Goal: Information Seeking & Learning: Learn about a topic

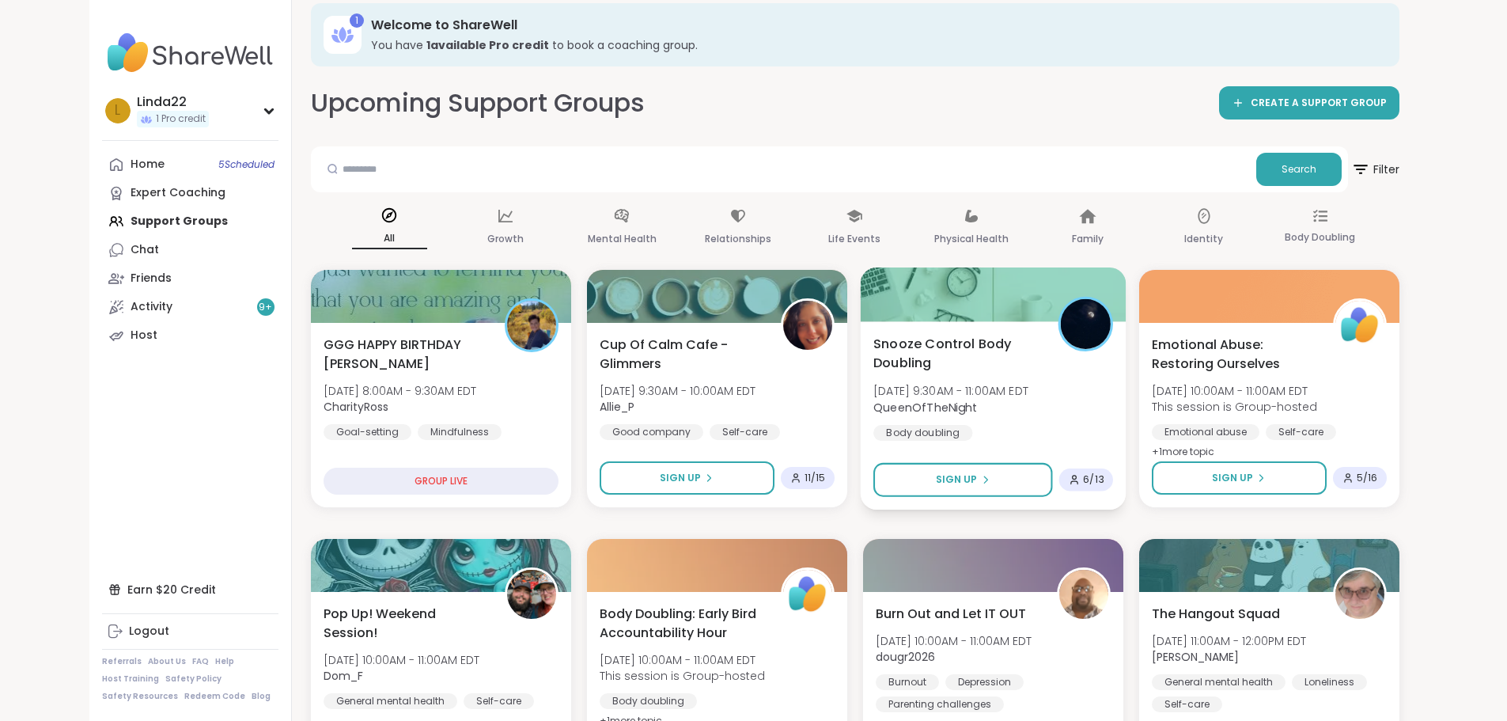
click at [906, 296] on div at bounding box center [993, 294] width 266 height 54
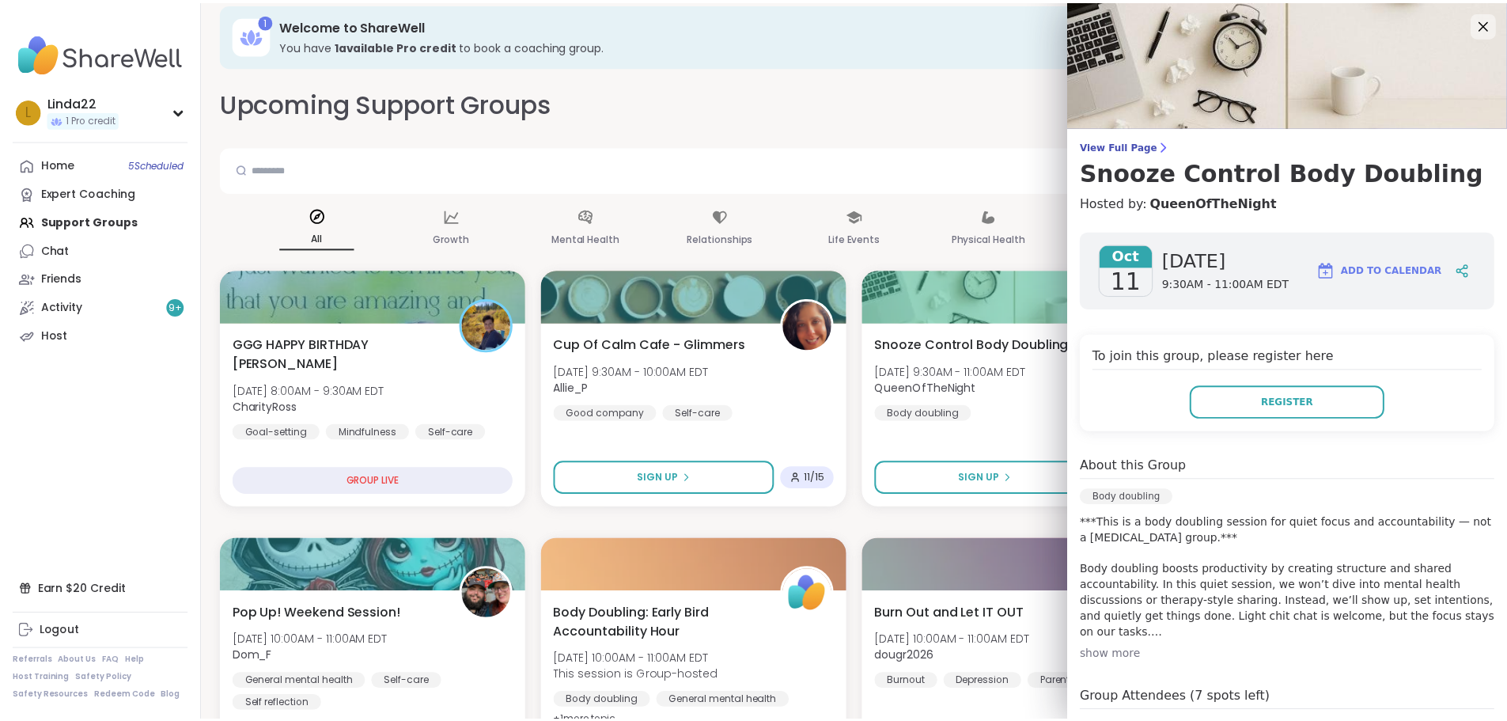
scroll to position [191, 0]
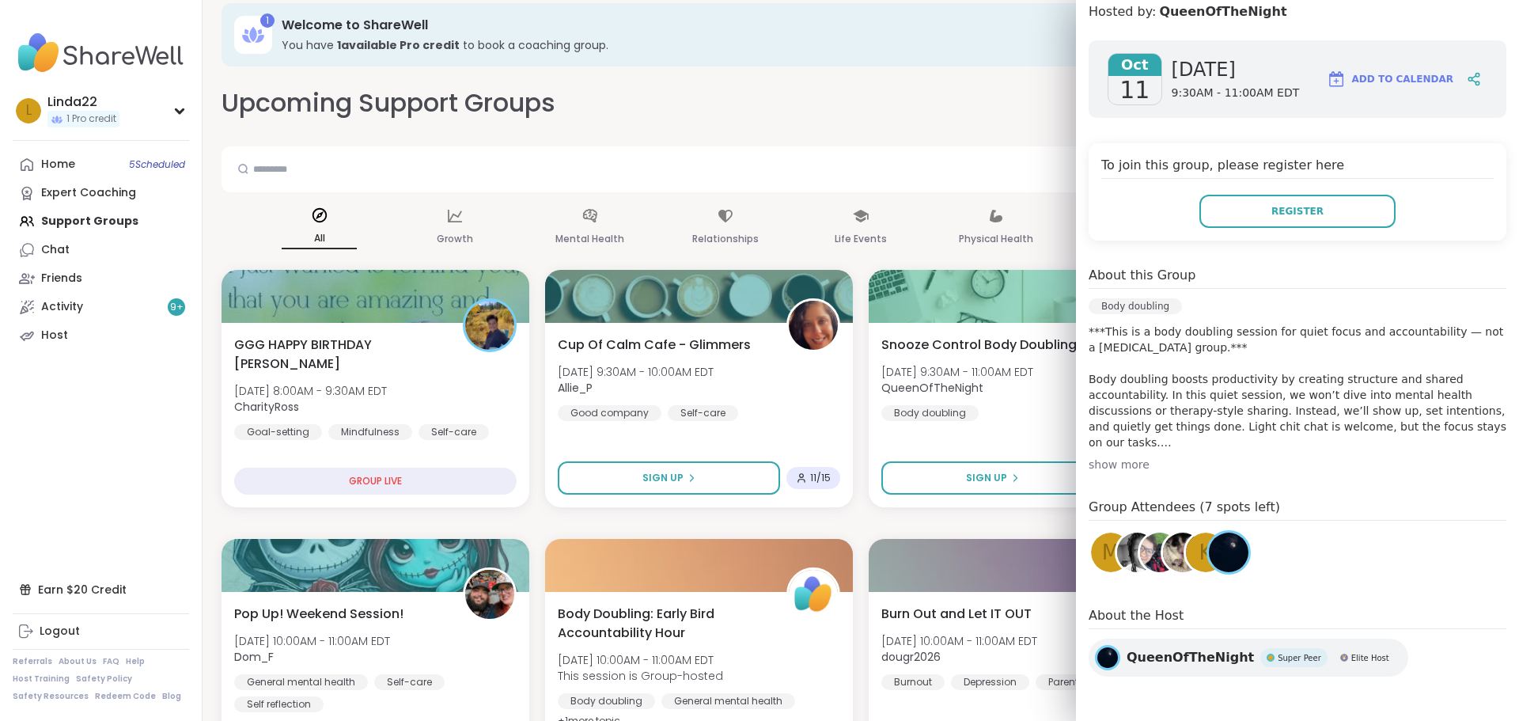
click at [1102, 555] on span "M" at bounding box center [1110, 552] width 17 height 31
click at [919, 60] on div "1 Welcome to ShareWell You have 1 available Pro credit to book a coaching group." at bounding box center [861, 34] width 1279 height 63
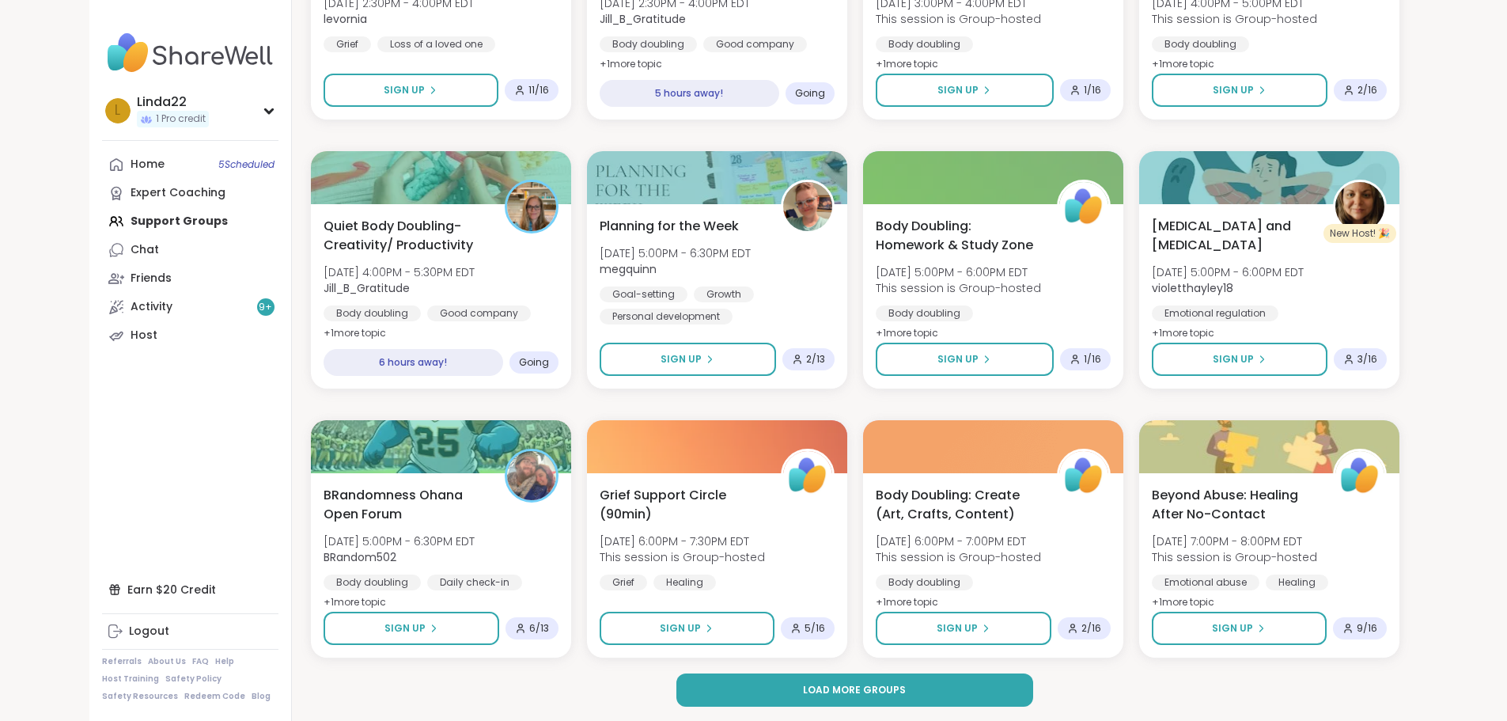
scroll to position [2019, 0]
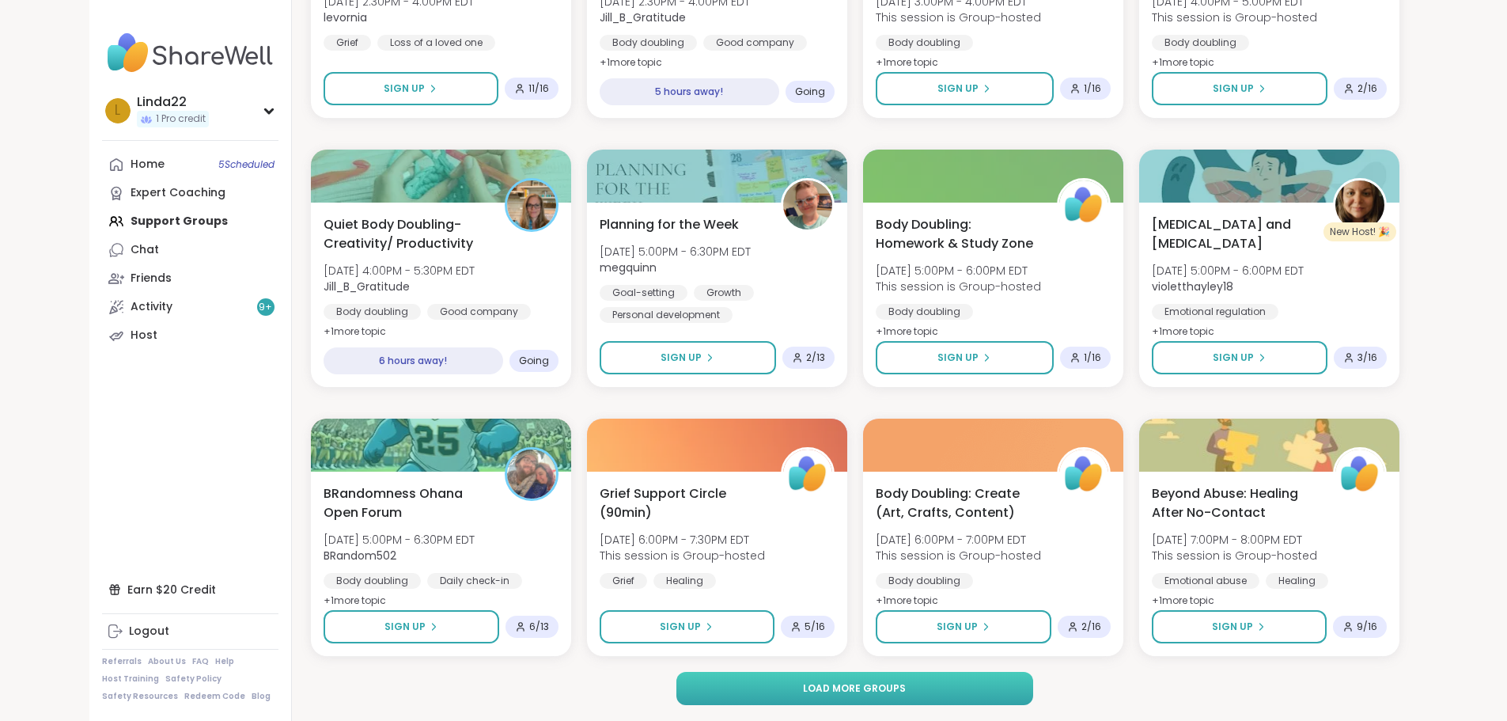
click at [756, 696] on button "Load more groups" at bounding box center [855, 688] width 357 height 33
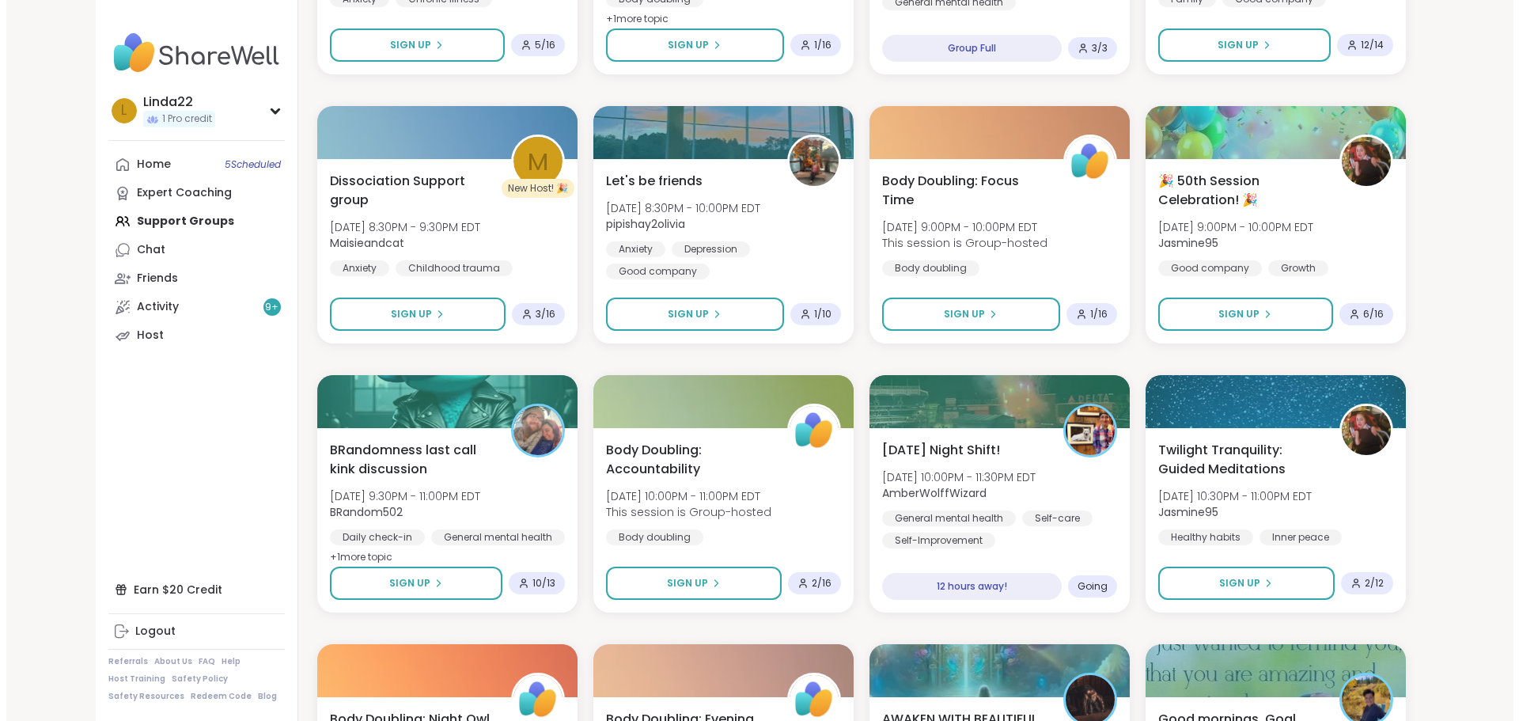
scroll to position [3206, 0]
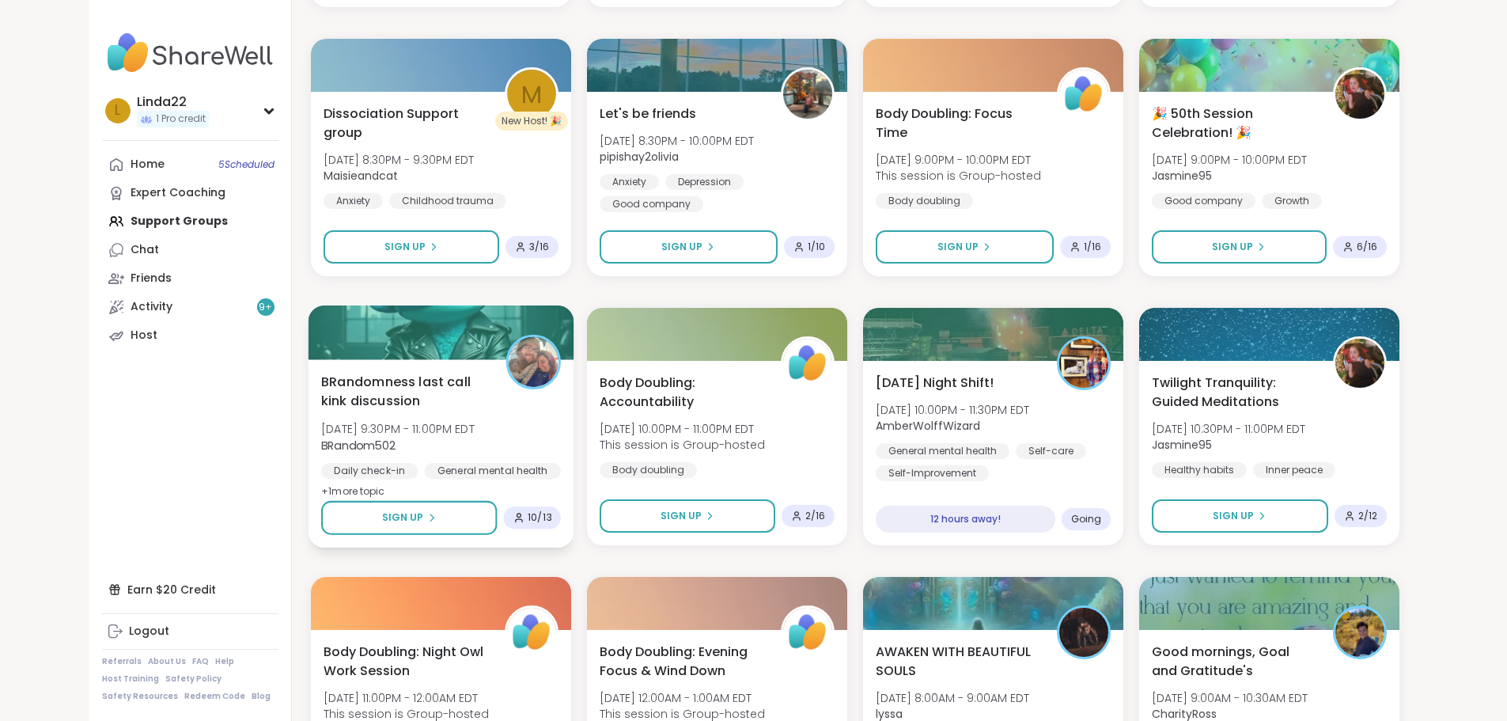
click at [441, 337] on div at bounding box center [441, 332] width 266 height 54
click at [423, 328] on div at bounding box center [441, 332] width 266 height 54
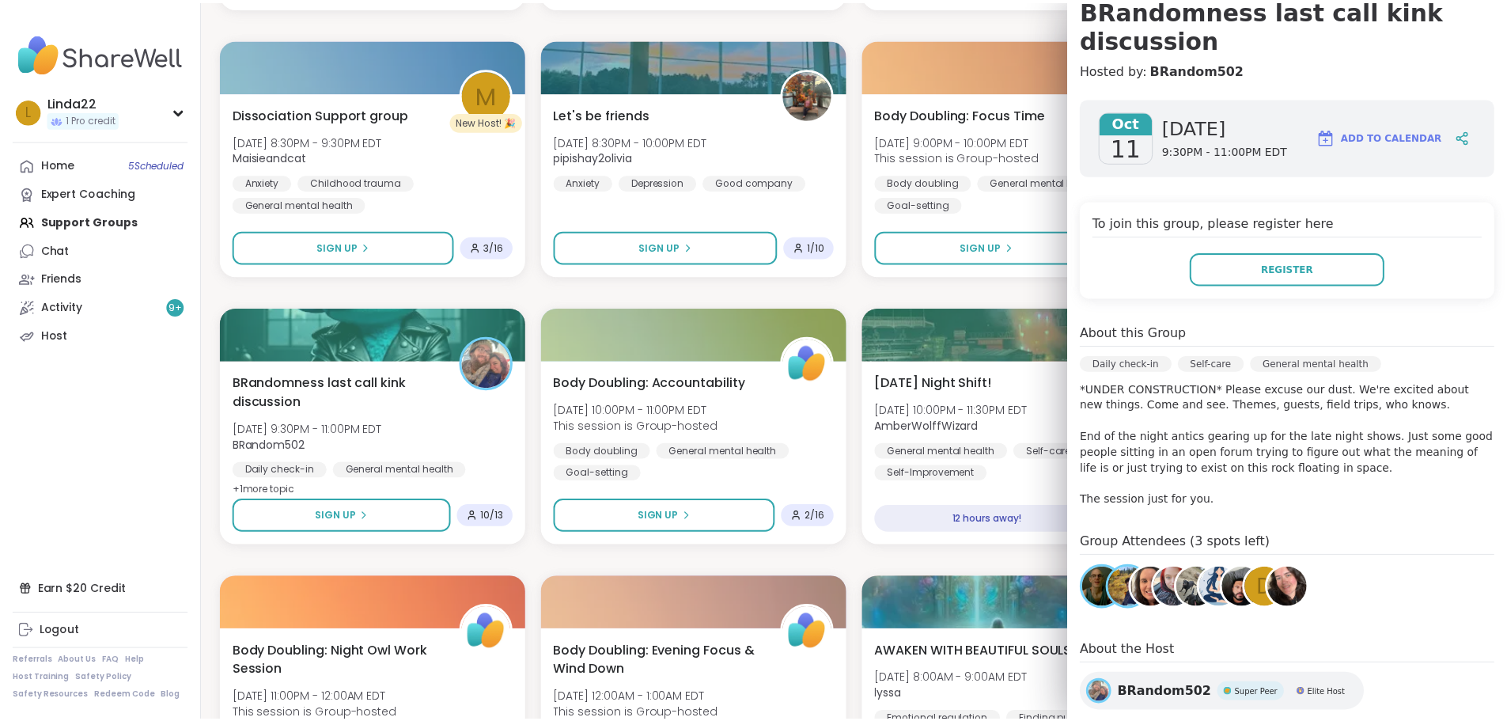
scroll to position [276, 0]
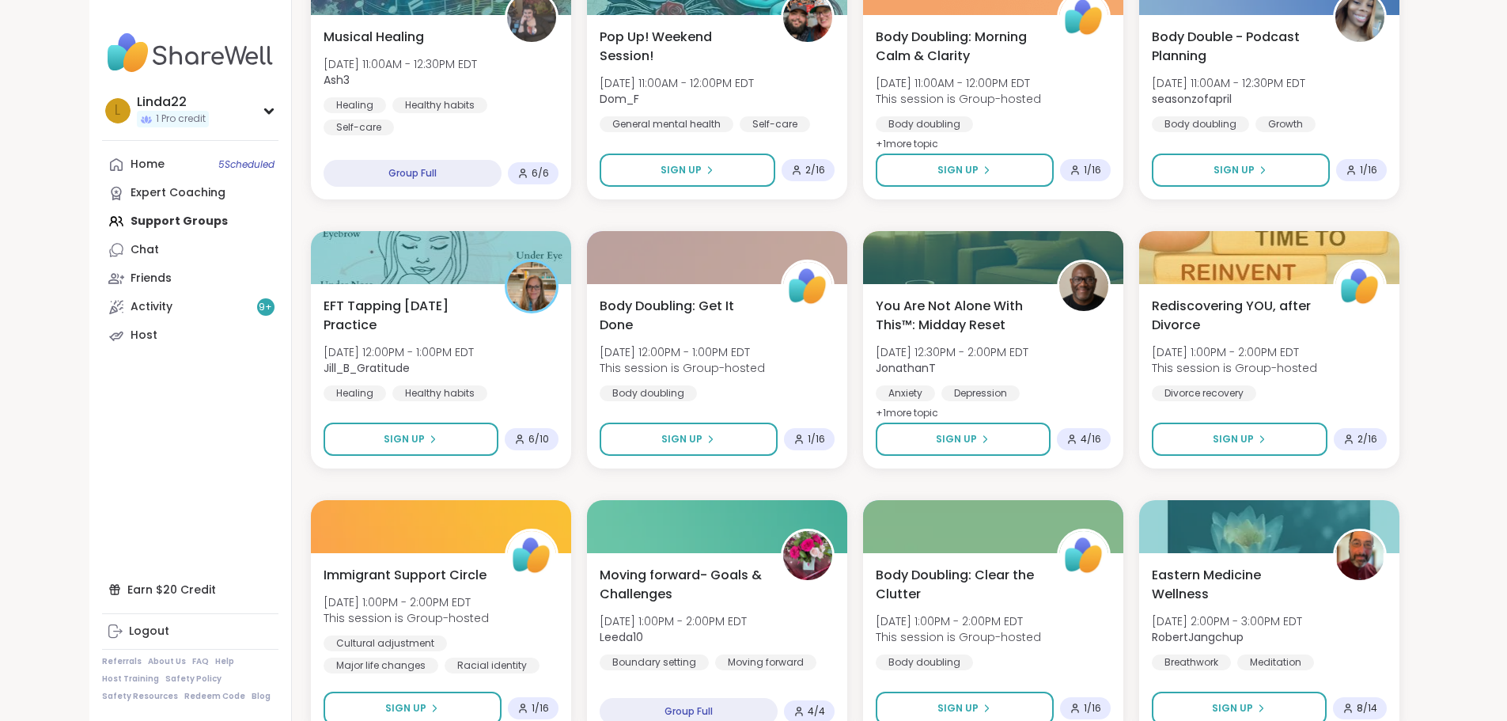
scroll to position [4440, 0]
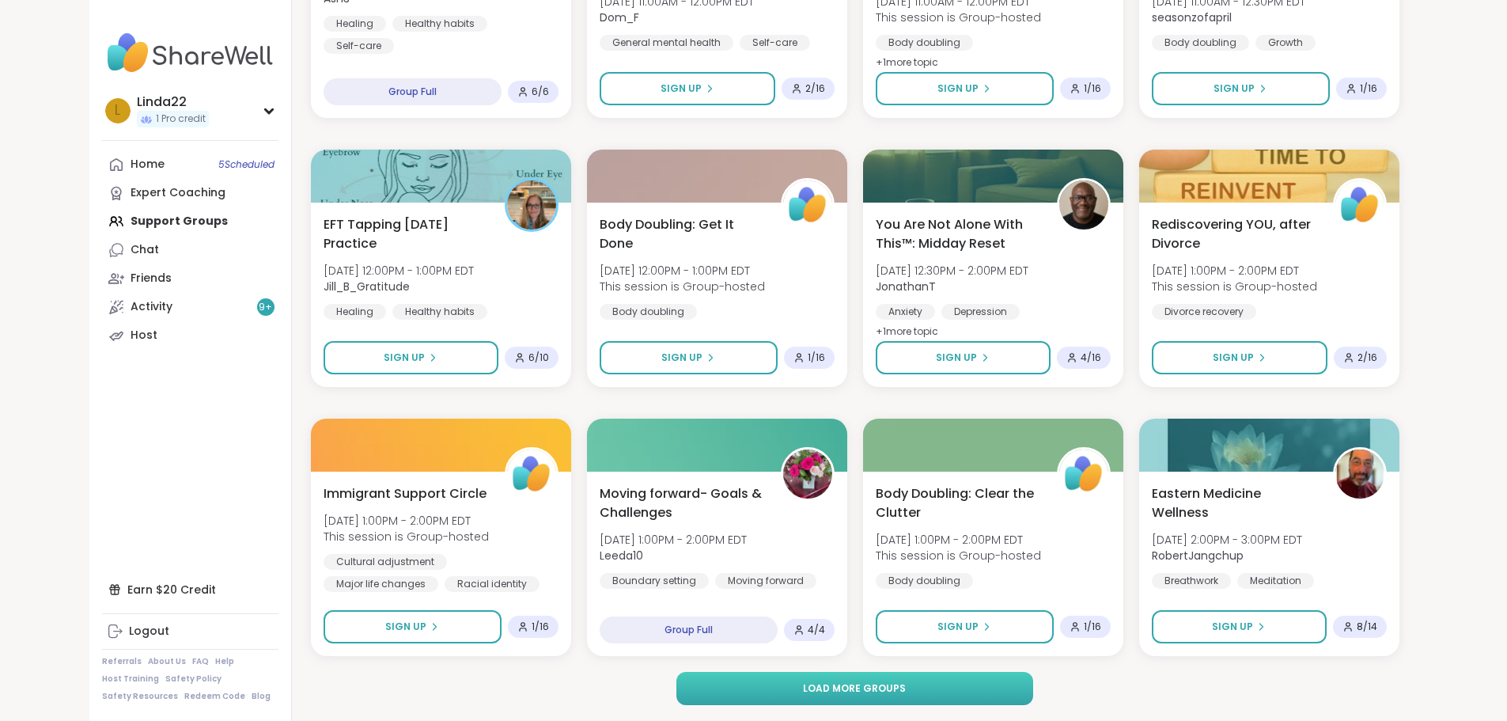
click at [847, 681] on span "Load more groups" at bounding box center [854, 688] width 103 height 14
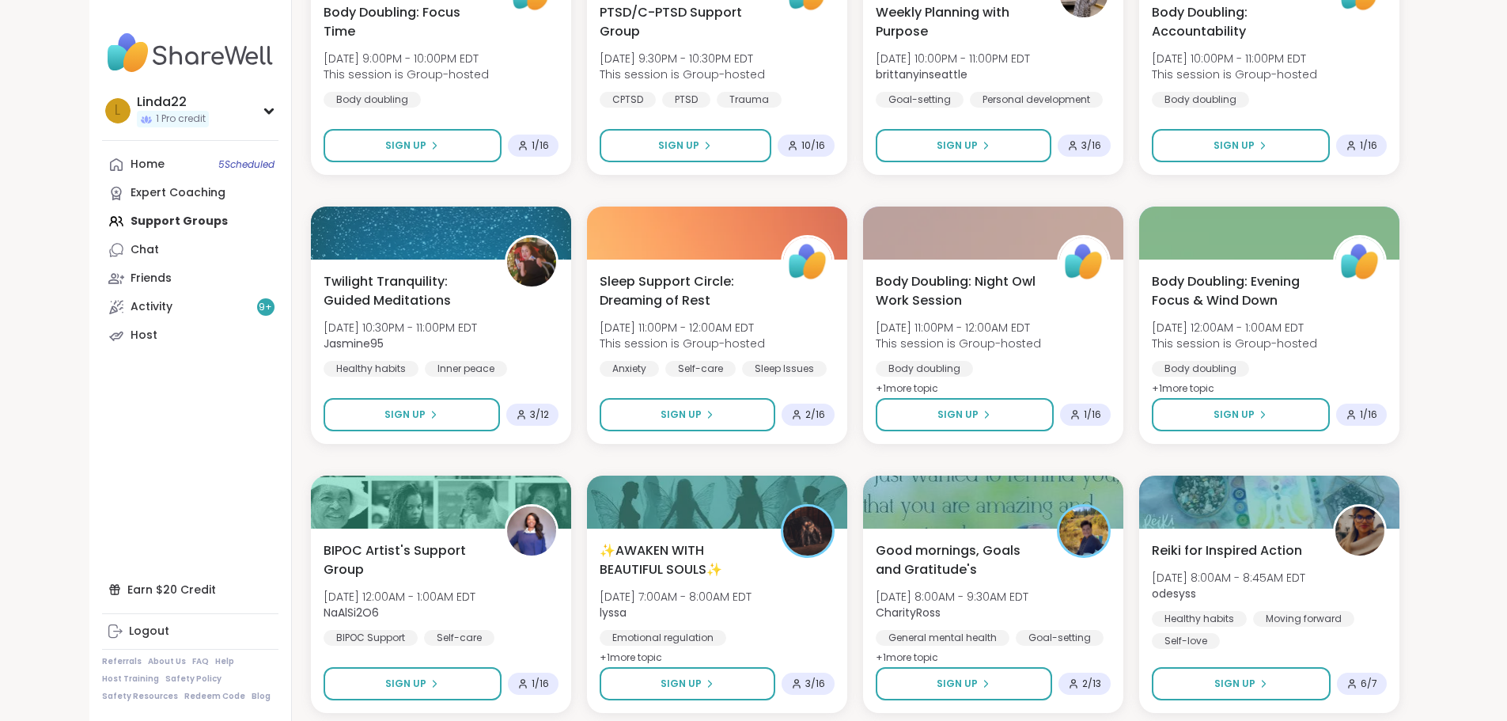
scroll to position [6862, 0]
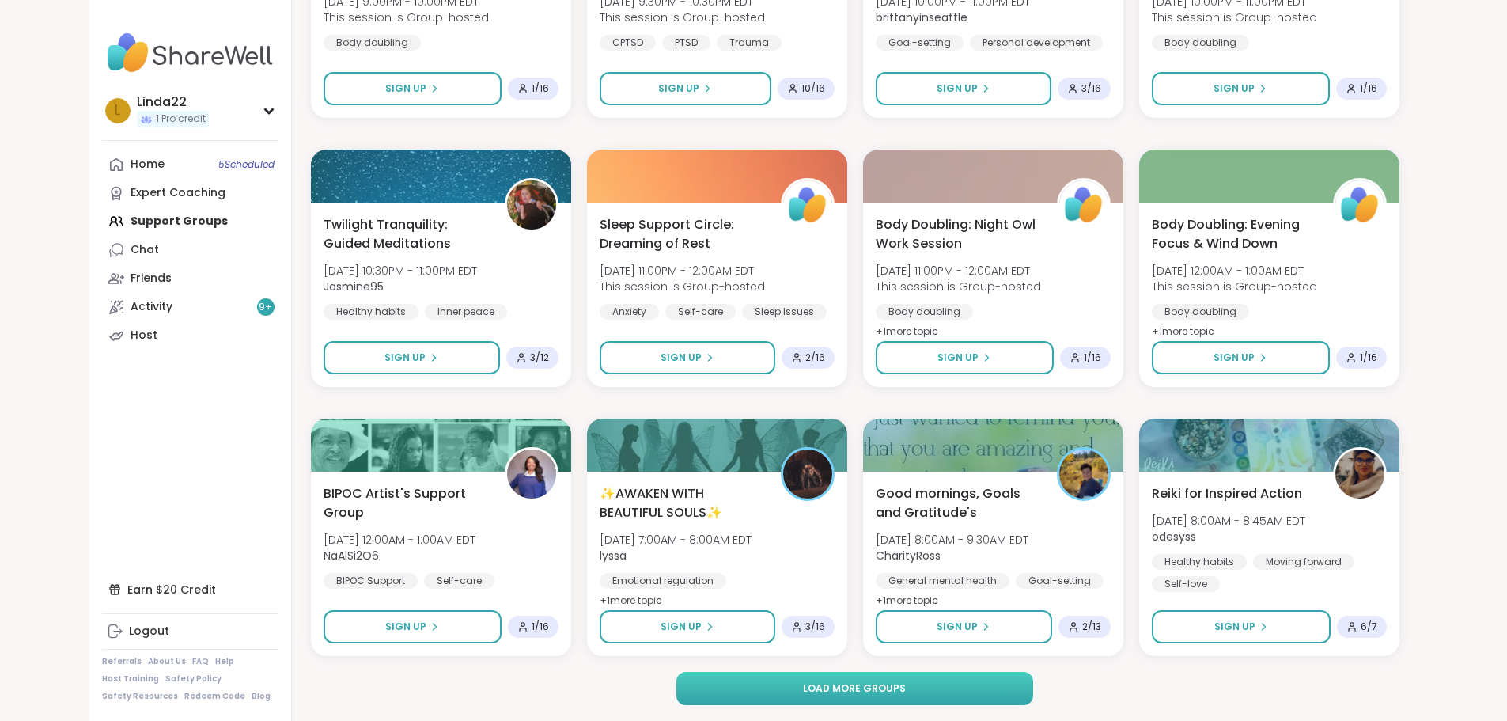
click at [868, 687] on span "Load more groups" at bounding box center [854, 688] width 103 height 14
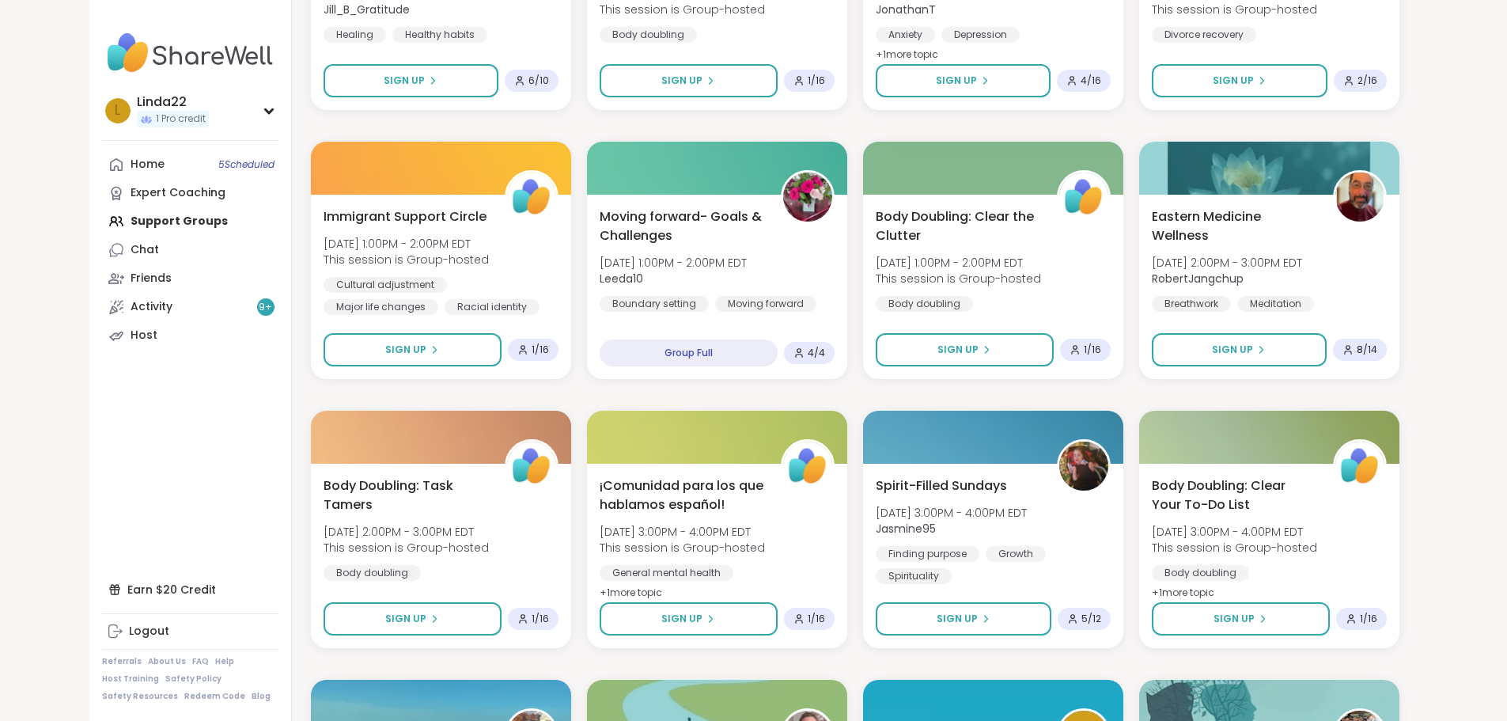
scroll to position [4409, 0]
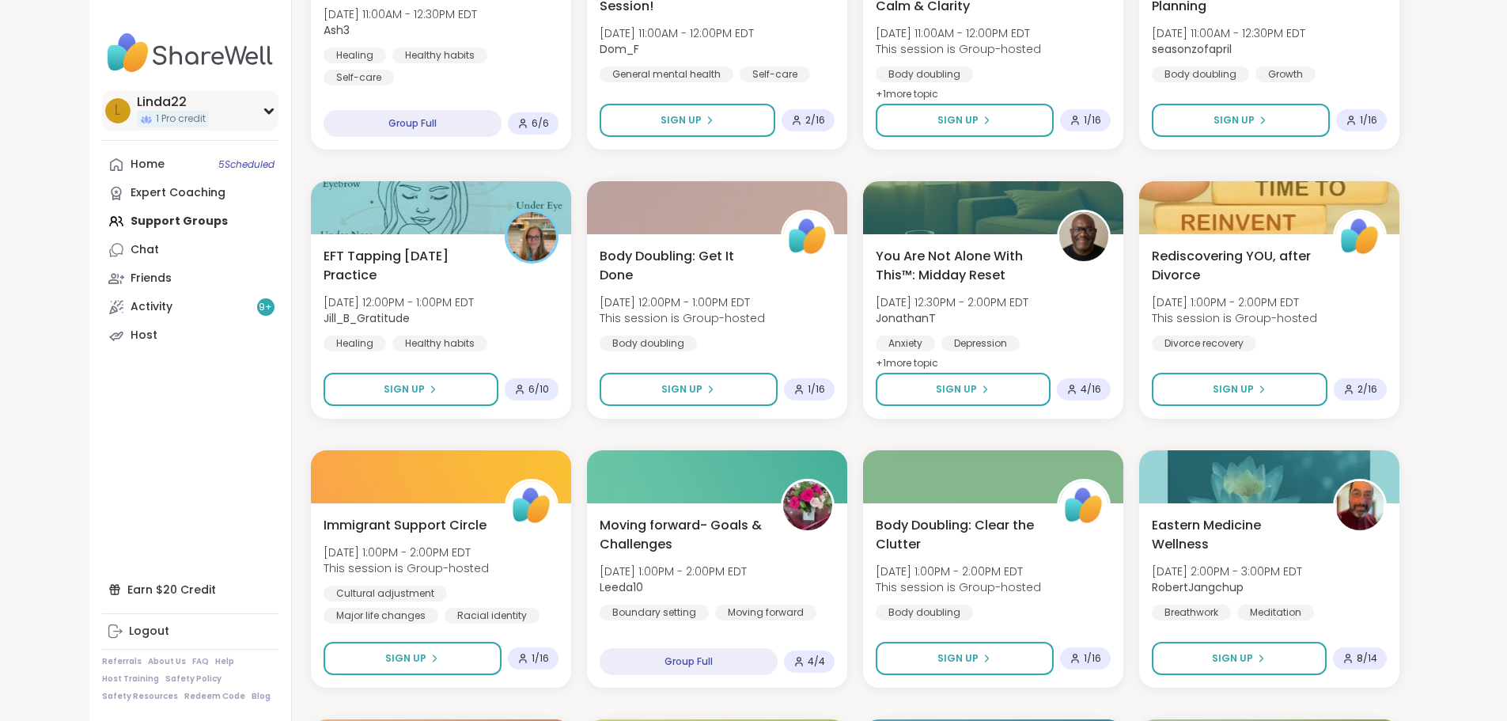
click at [104, 128] on div "L Linda22 1 Pro credit" at bounding box center [190, 110] width 176 height 40
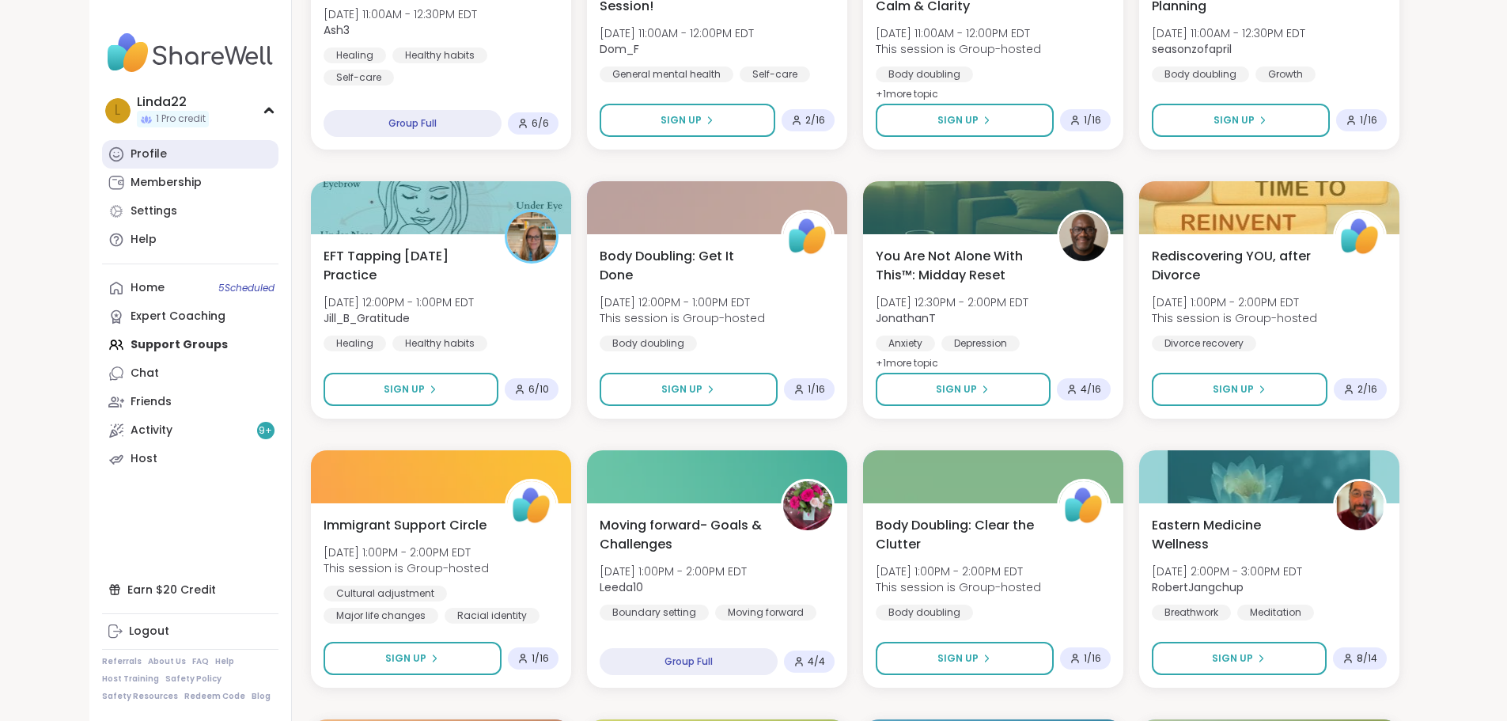
click at [104, 150] on link "Profile" at bounding box center [190, 154] width 176 height 28
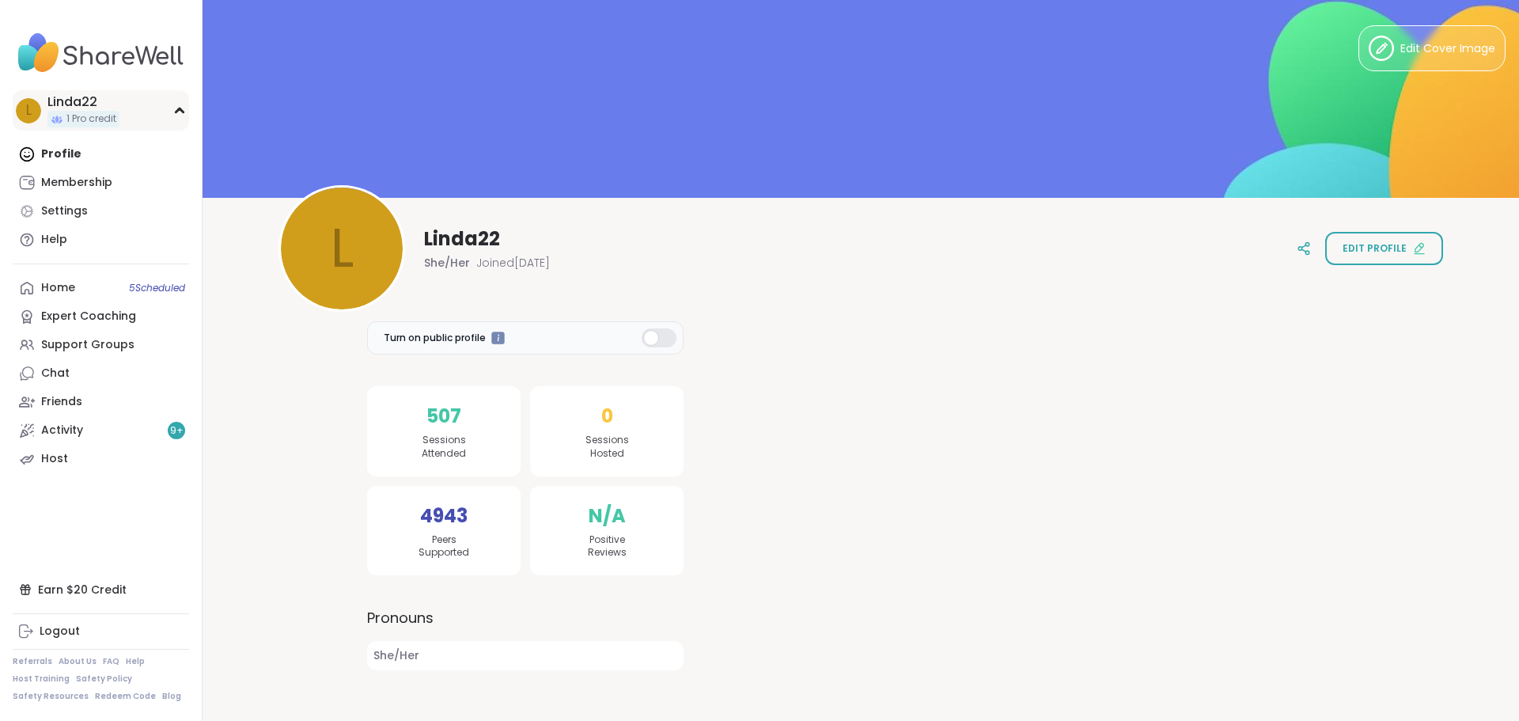
click at [111, 116] on span "1 Pro credit" at bounding box center [91, 118] width 50 height 13
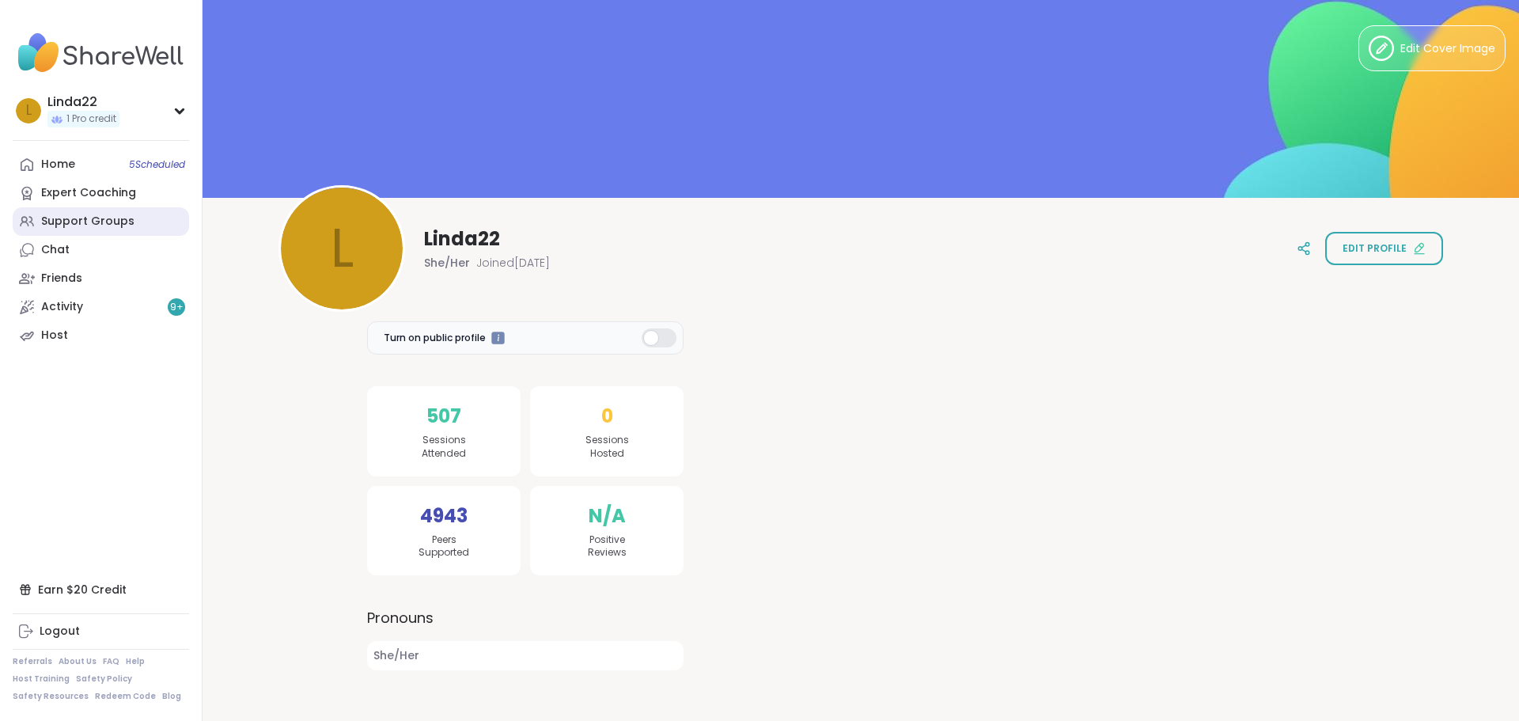
click at [101, 220] on div "Support Groups" at bounding box center [87, 222] width 93 height 16
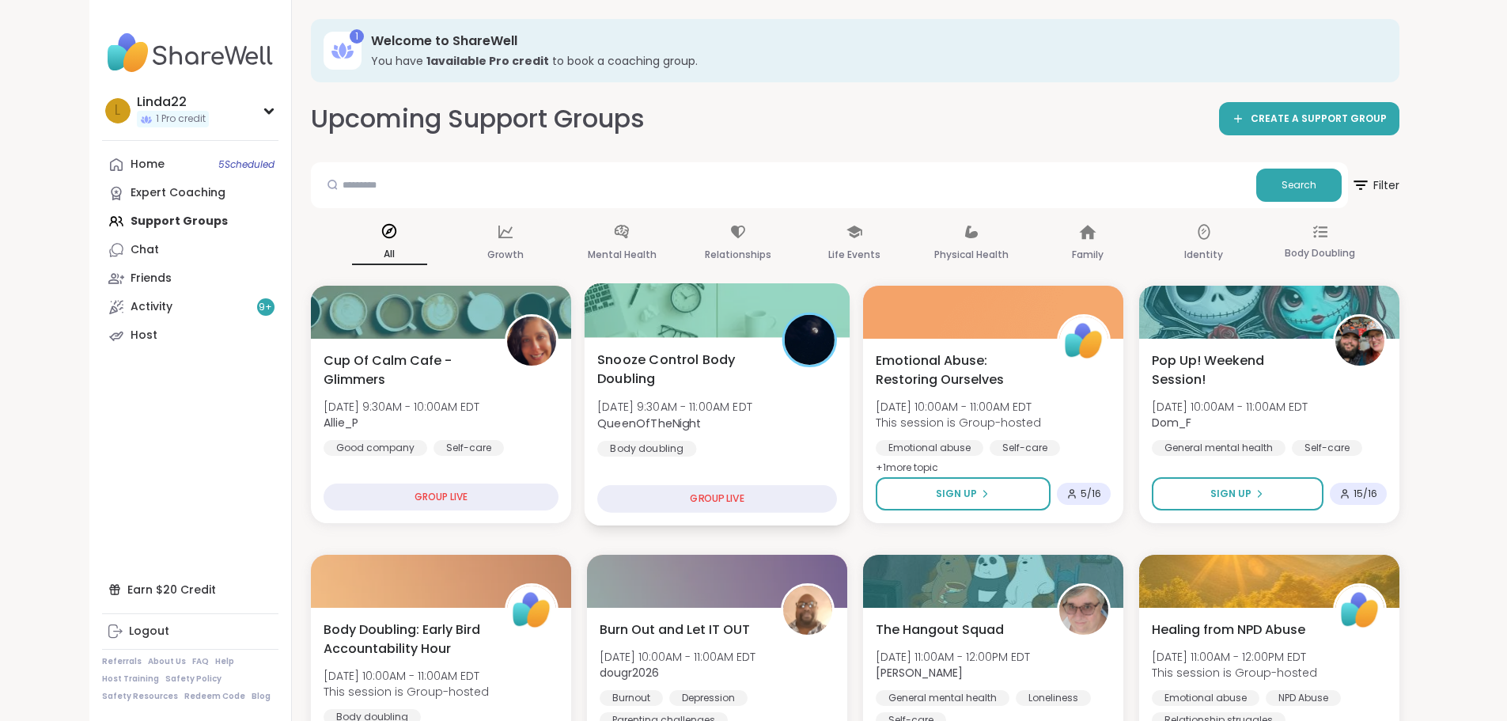
click at [602, 320] on div at bounding box center [717, 310] width 266 height 54
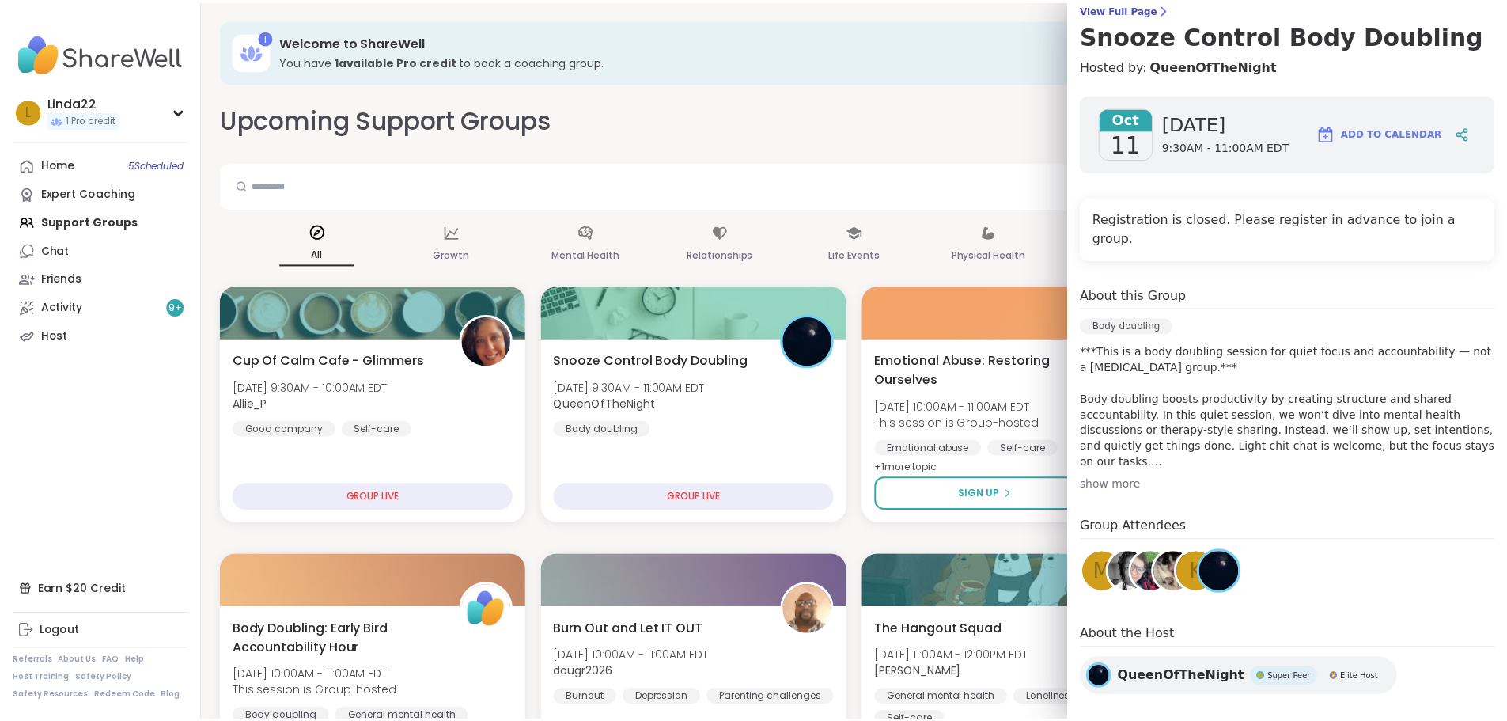
scroll to position [138, 0]
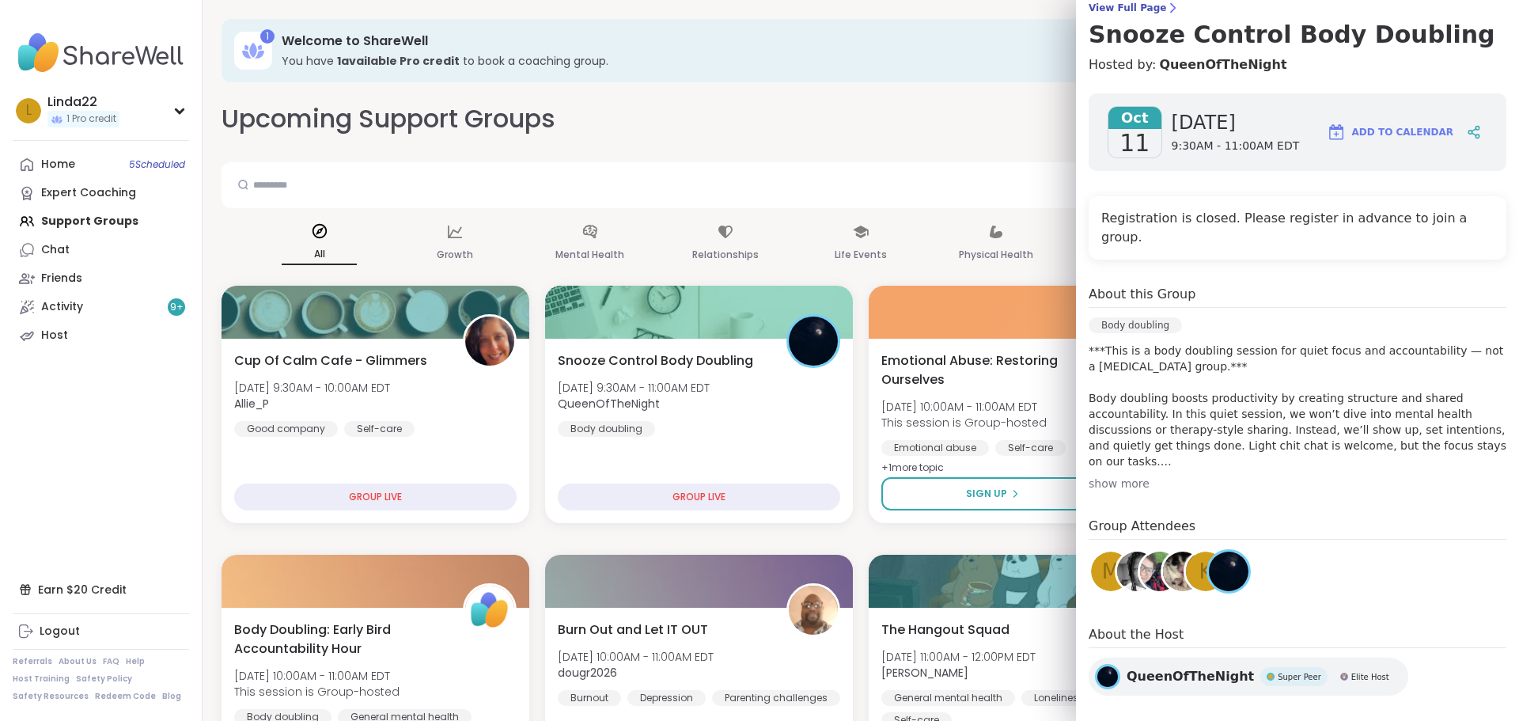
click at [1163, 551] on img at bounding box center [1183, 571] width 40 height 40
click at [803, 56] on h3 "You have 1 available Pro credit to book a coaching group." at bounding box center [880, 61] width 1196 height 16
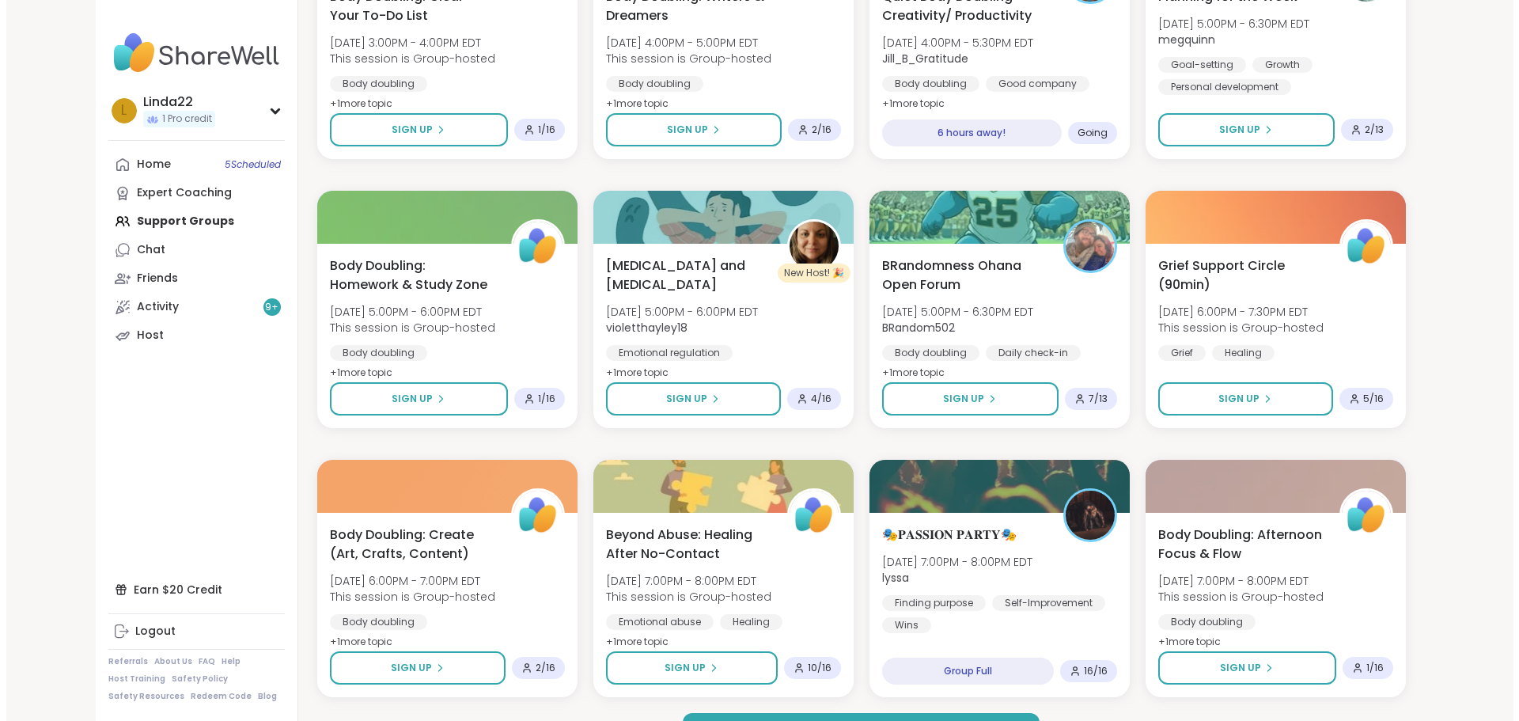
scroll to position [2019, 0]
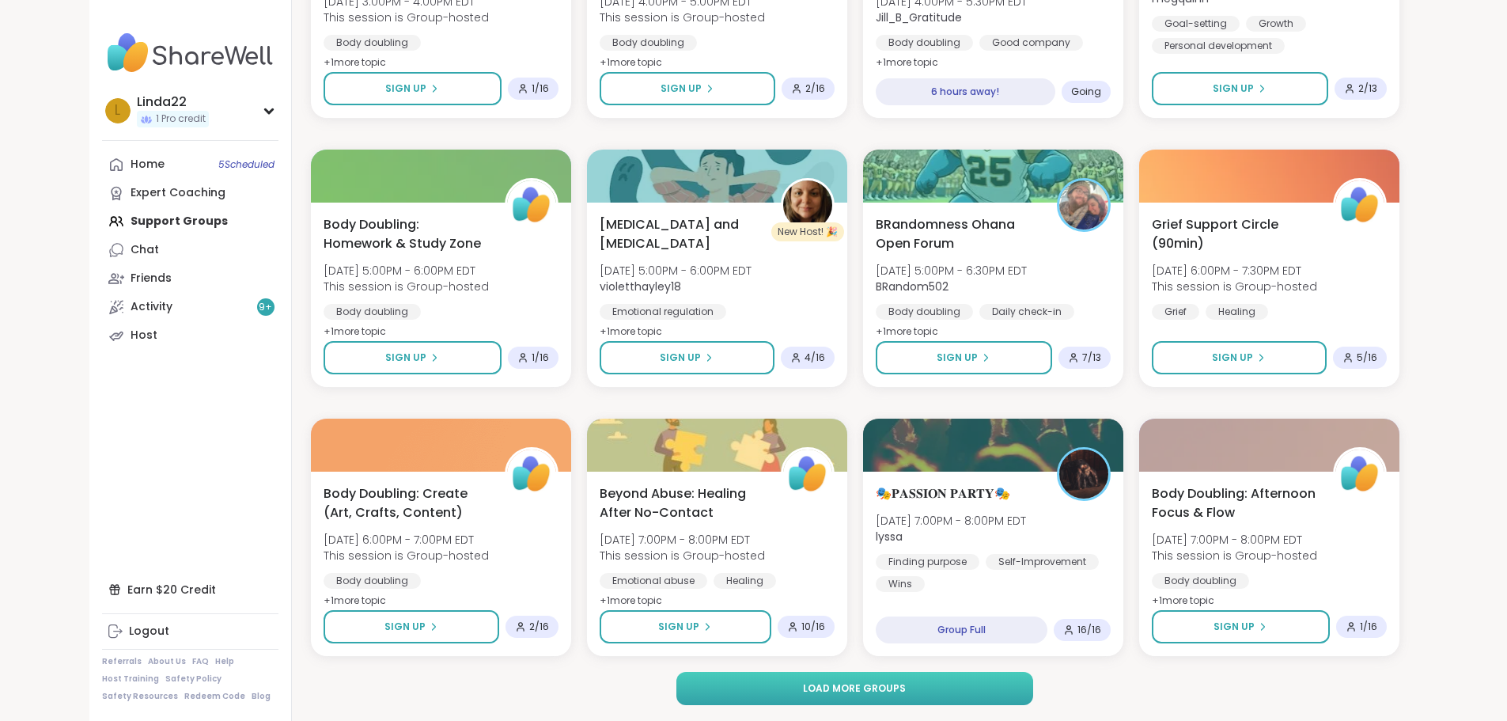
click at [753, 675] on button "Load more groups" at bounding box center [855, 688] width 357 height 33
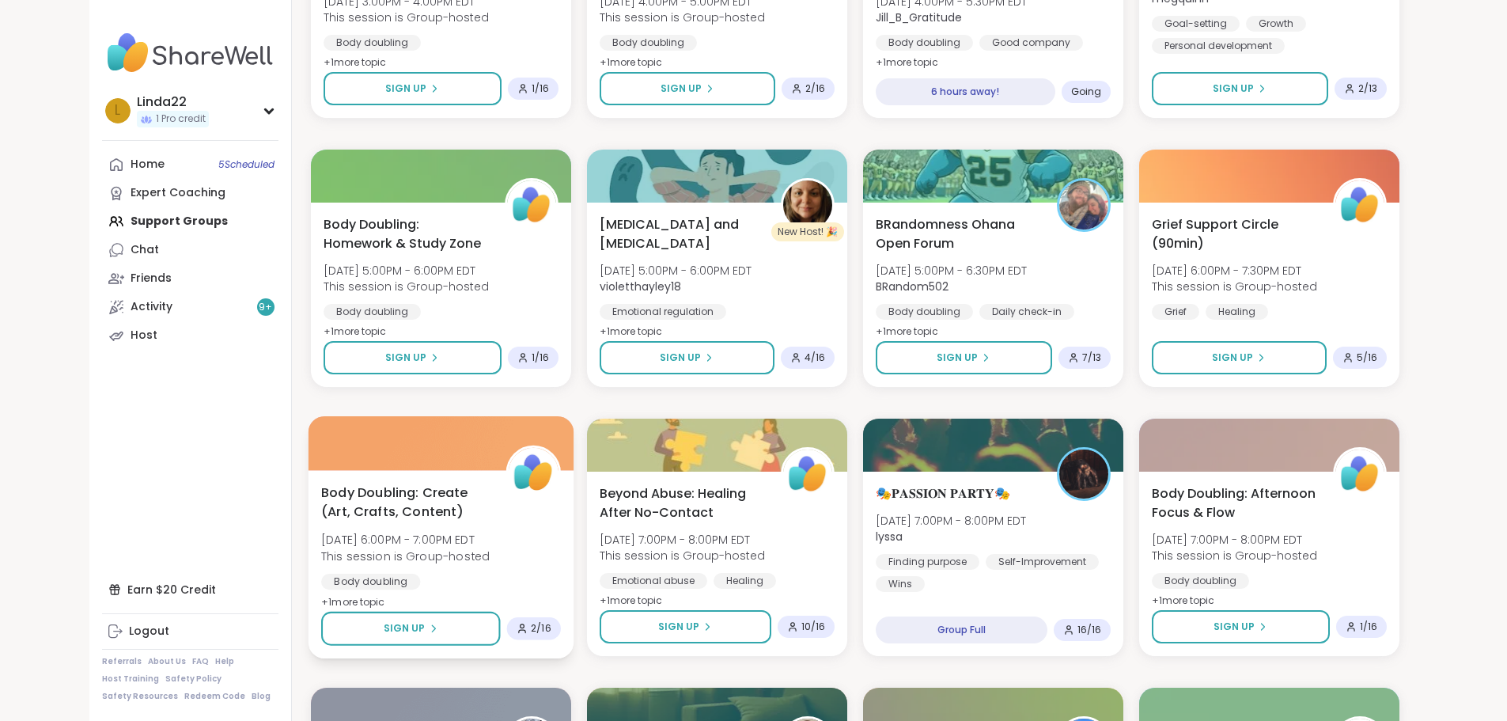
click at [460, 443] on div at bounding box center [441, 443] width 266 height 54
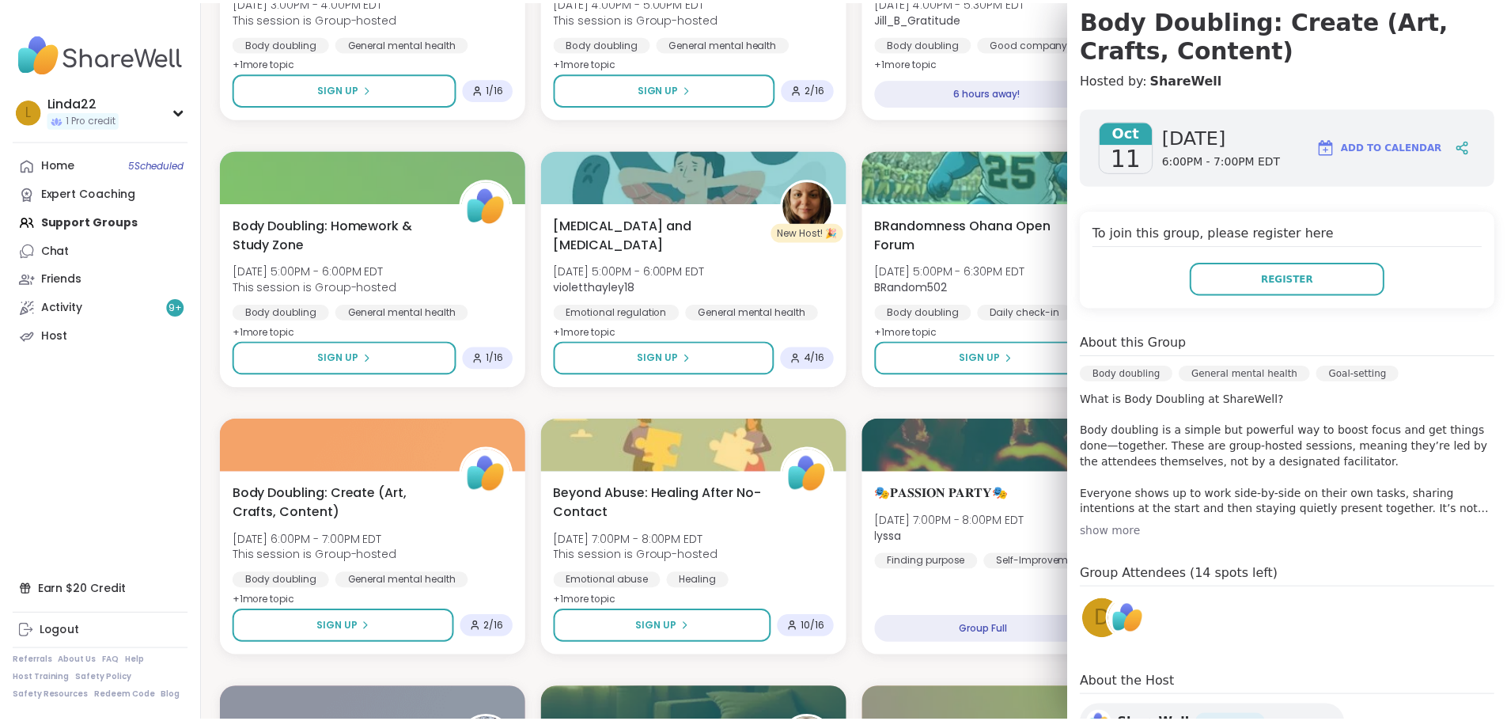
scroll to position [158, 0]
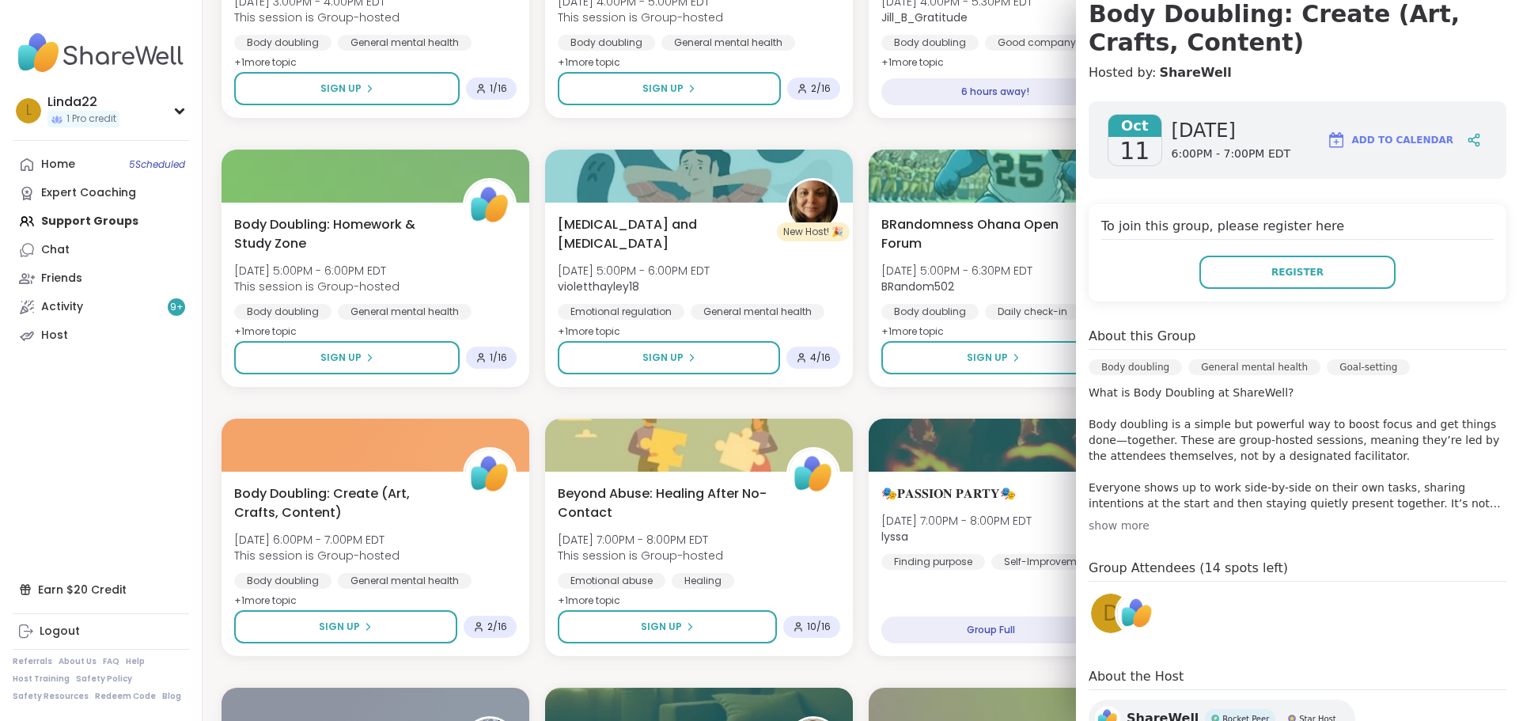
click at [1103, 609] on span "d" at bounding box center [1111, 613] width 16 height 31
click at [475, 409] on div "Cup Of Calm Cafe - Glimmers Sat, Oct 11 | 9:30AM - 10:00AM EDT Allie_P Good com…" at bounding box center [861, 671] width 1279 height 4811
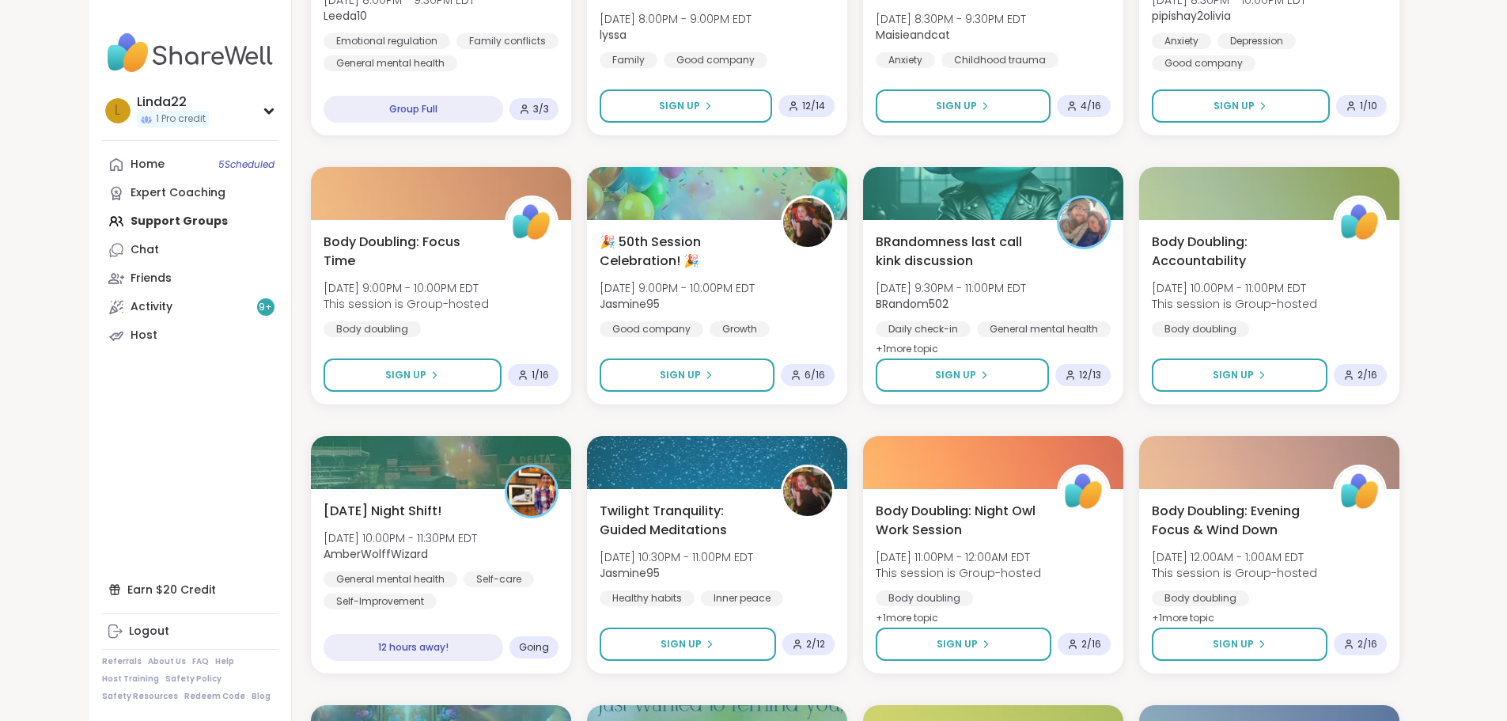
scroll to position [3127, 0]
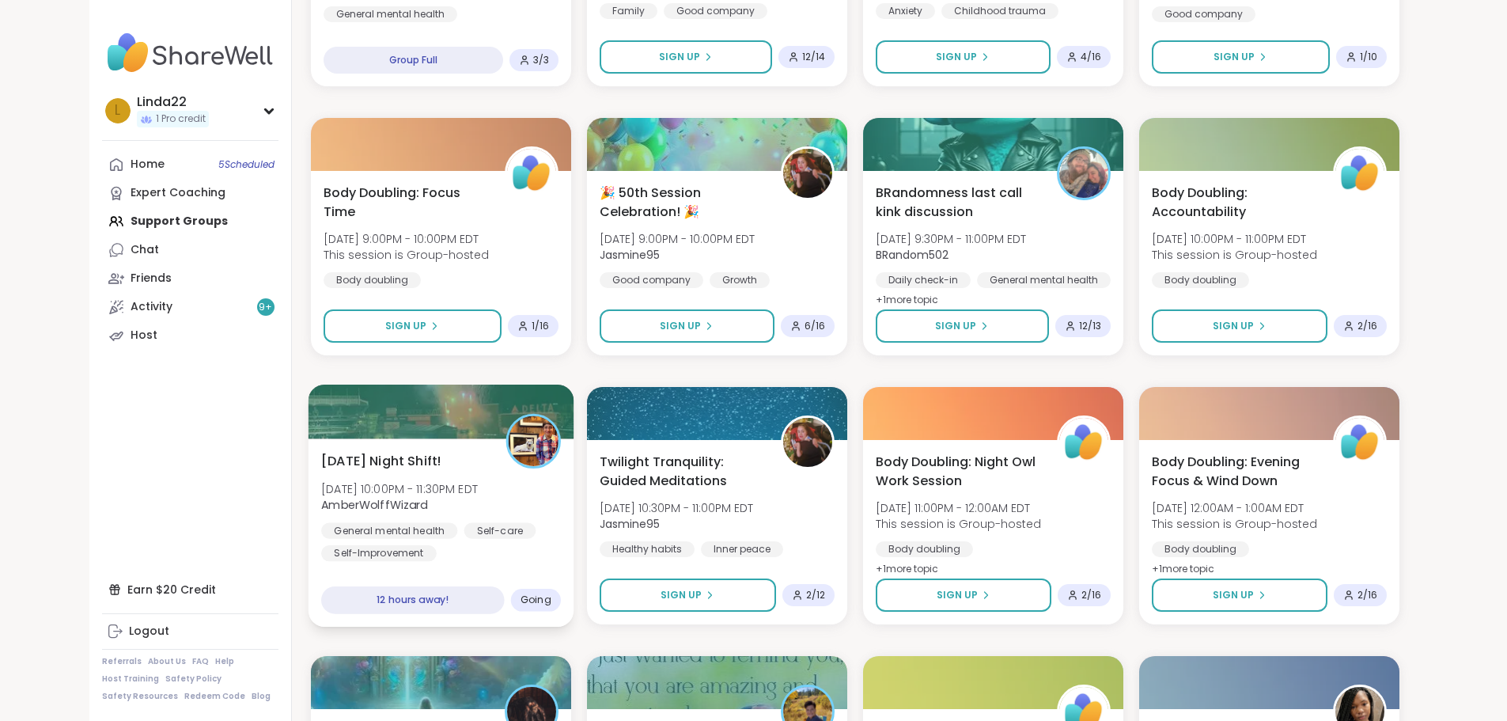
click at [453, 419] on div at bounding box center [441, 412] width 266 height 54
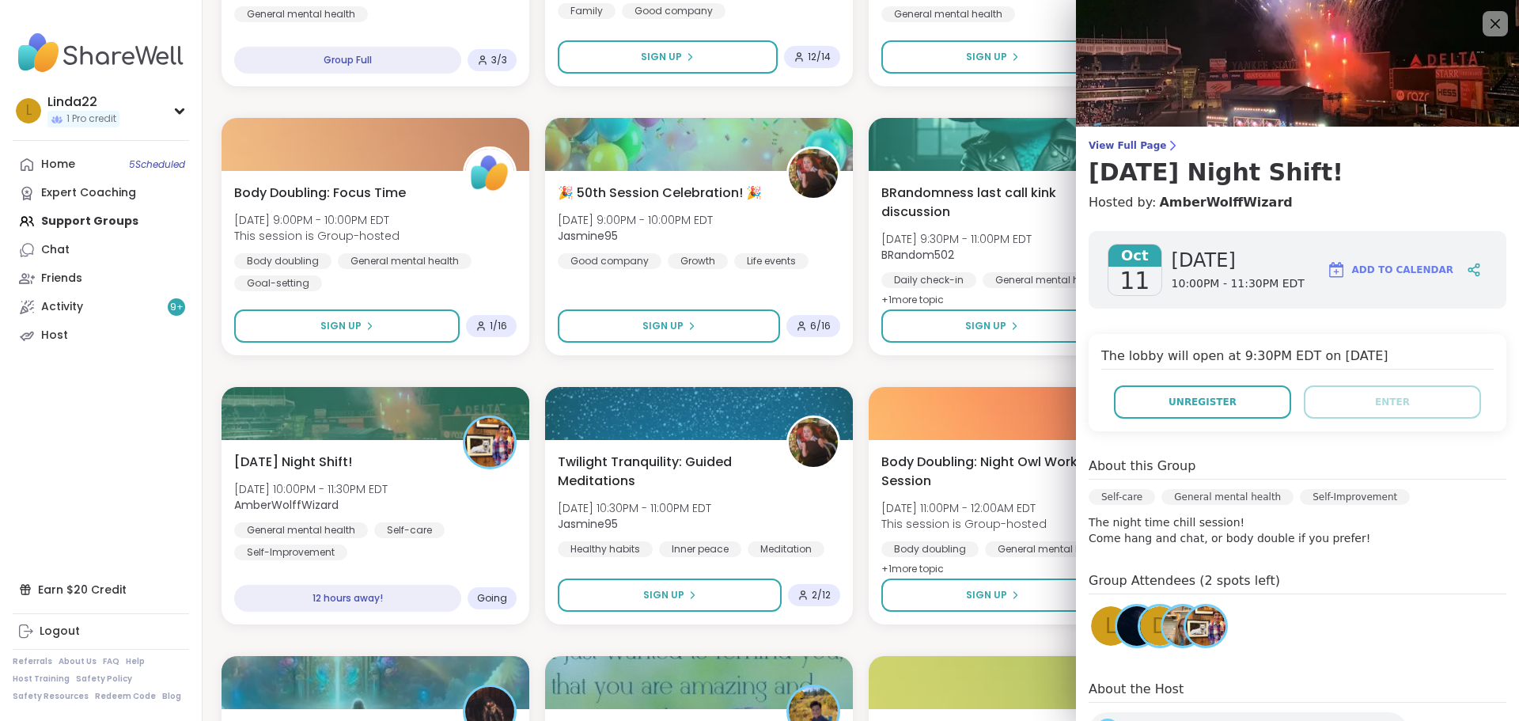
click at [1140, 620] on div "d" at bounding box center [1160, 626] width 40 height 40
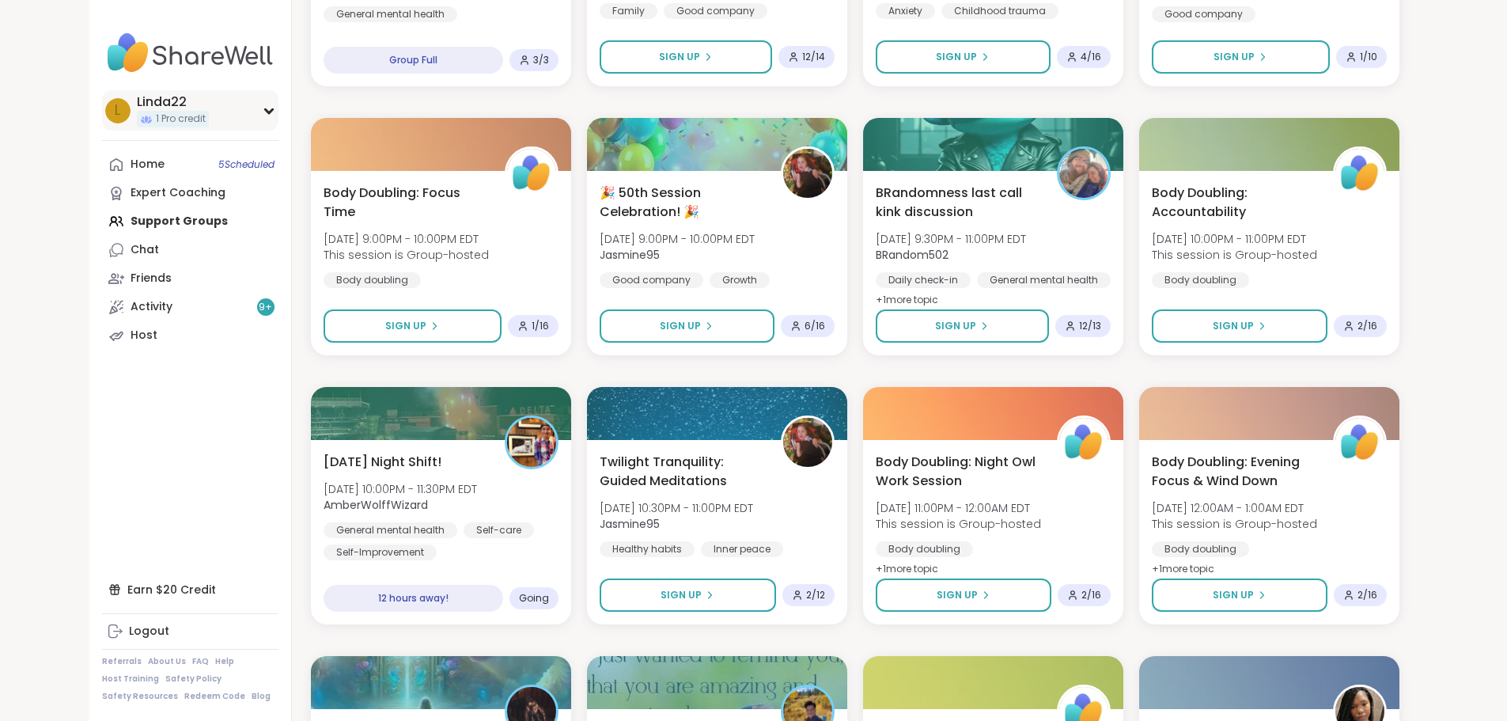
click at [154, 123] on div "L Linda22 1 Pro credit" at bounding box center [190, 110] width 176 height 40
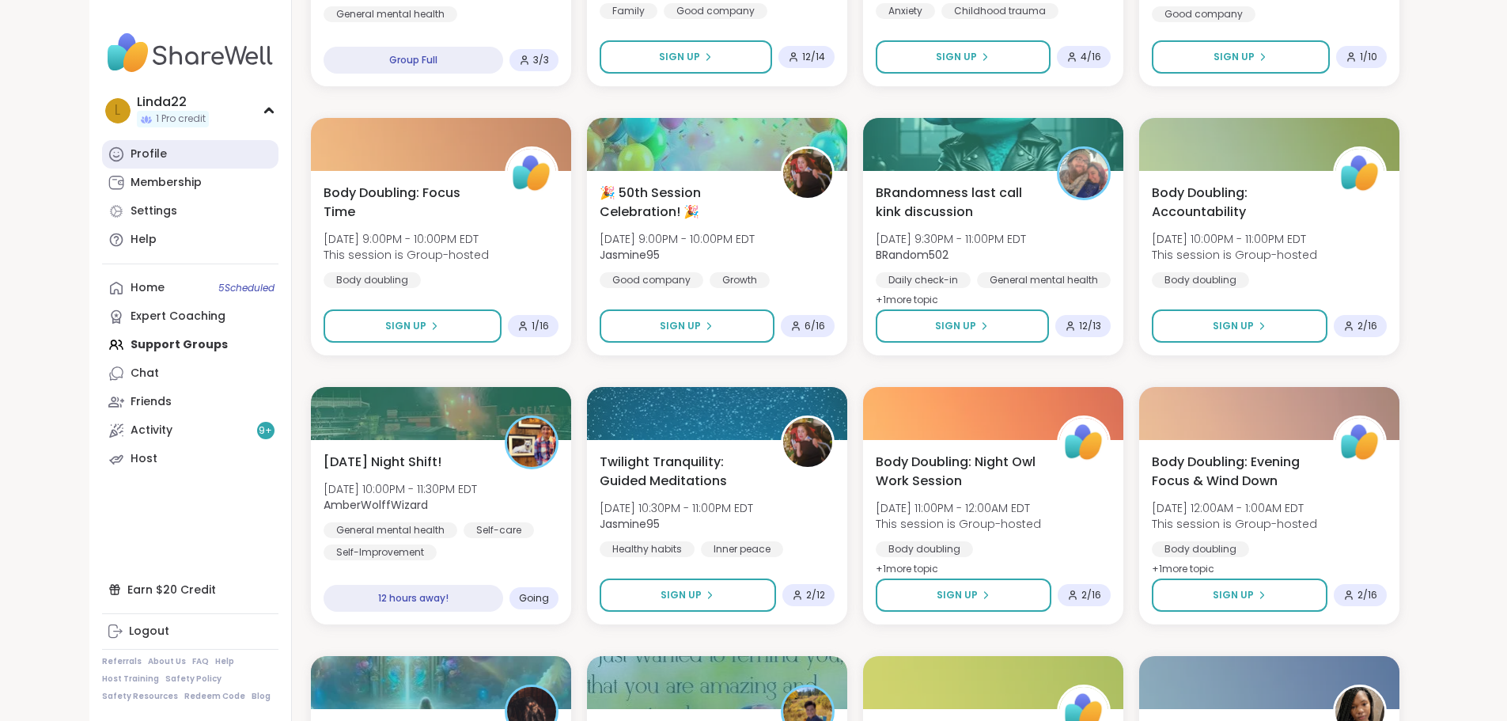
click at [143, 142] on link "Profile" at bounding box center [190, 154] width 176 height 28
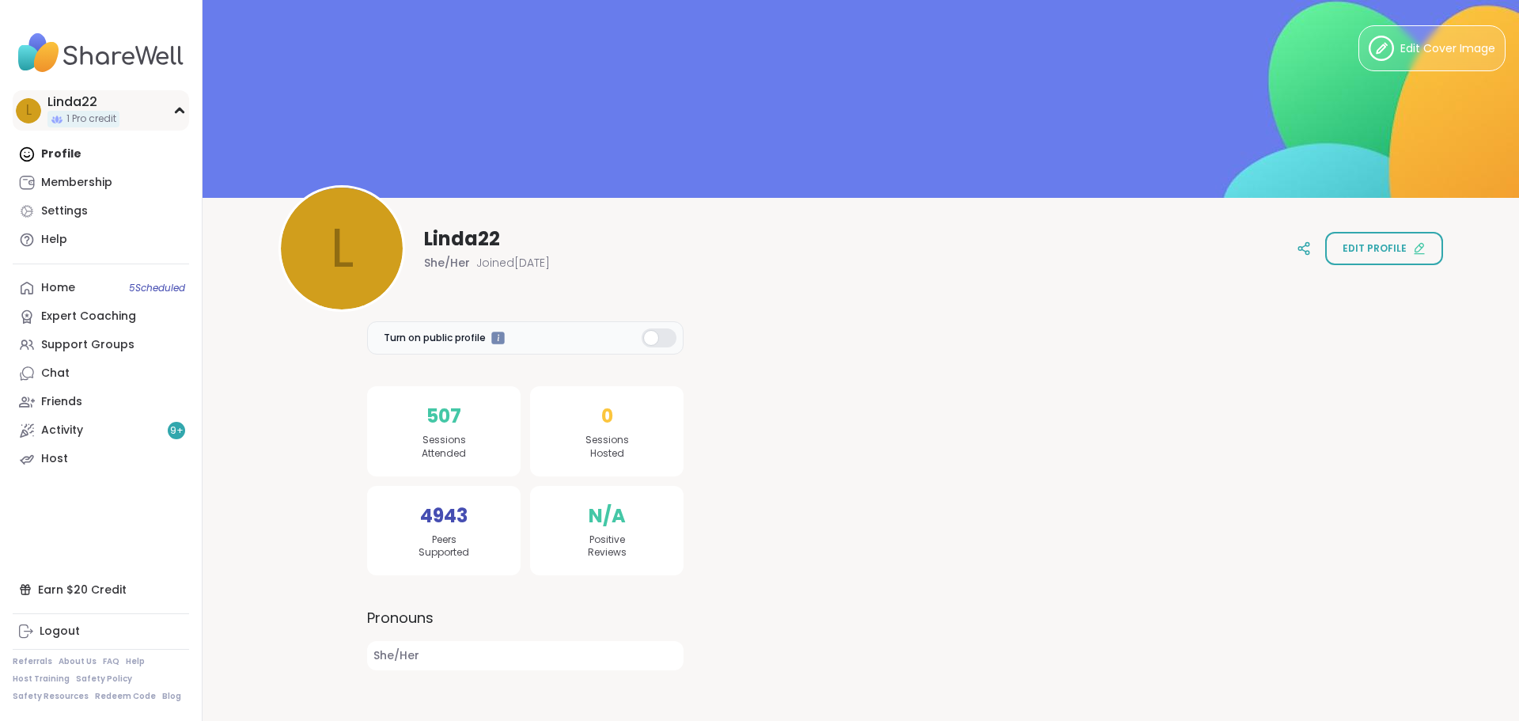
click at [150, 117] on div "L Linda22 1 Pro credit" at bounding box center [101, 110] width 176 height 40
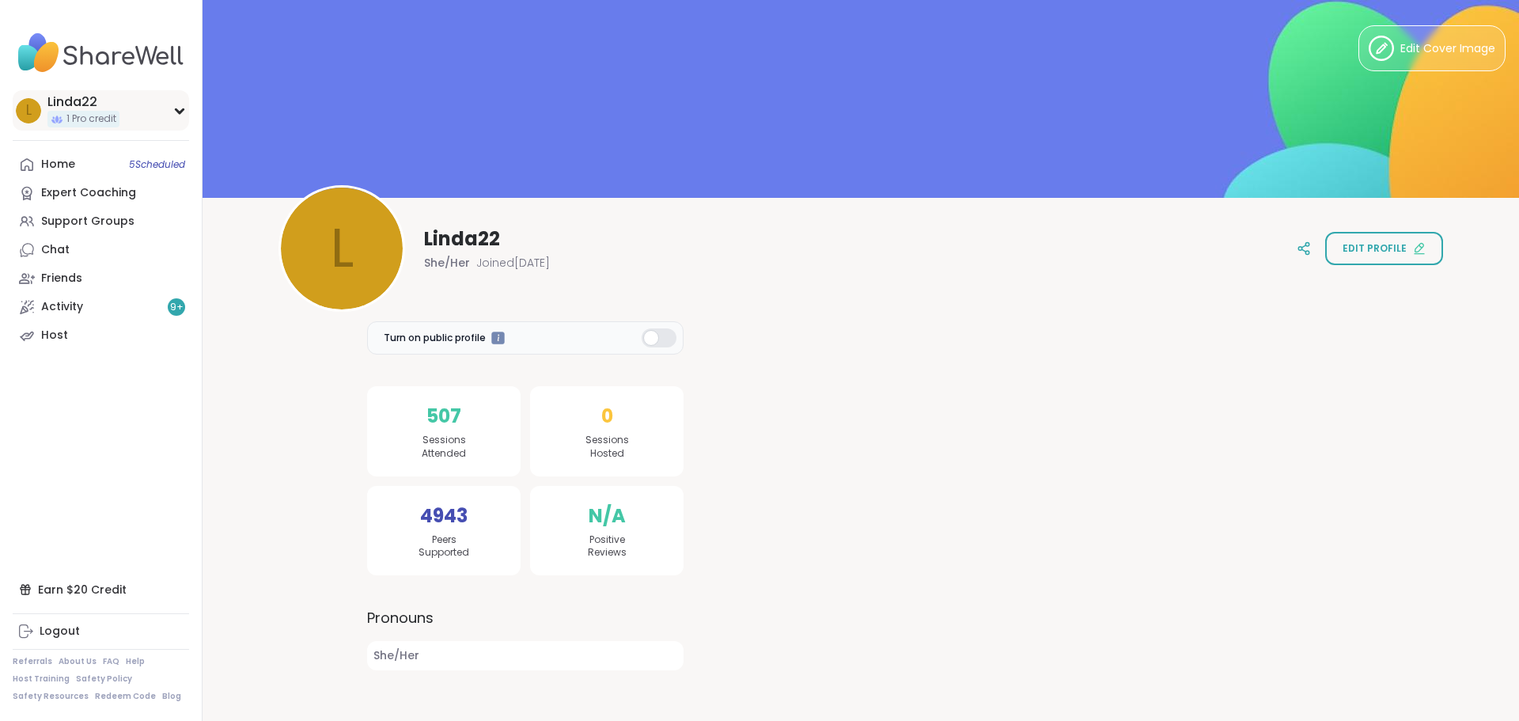
click at [150, 117] on div "L Linda22 1 Pro credit" at bounding box center [101, 110] width 176 height 40
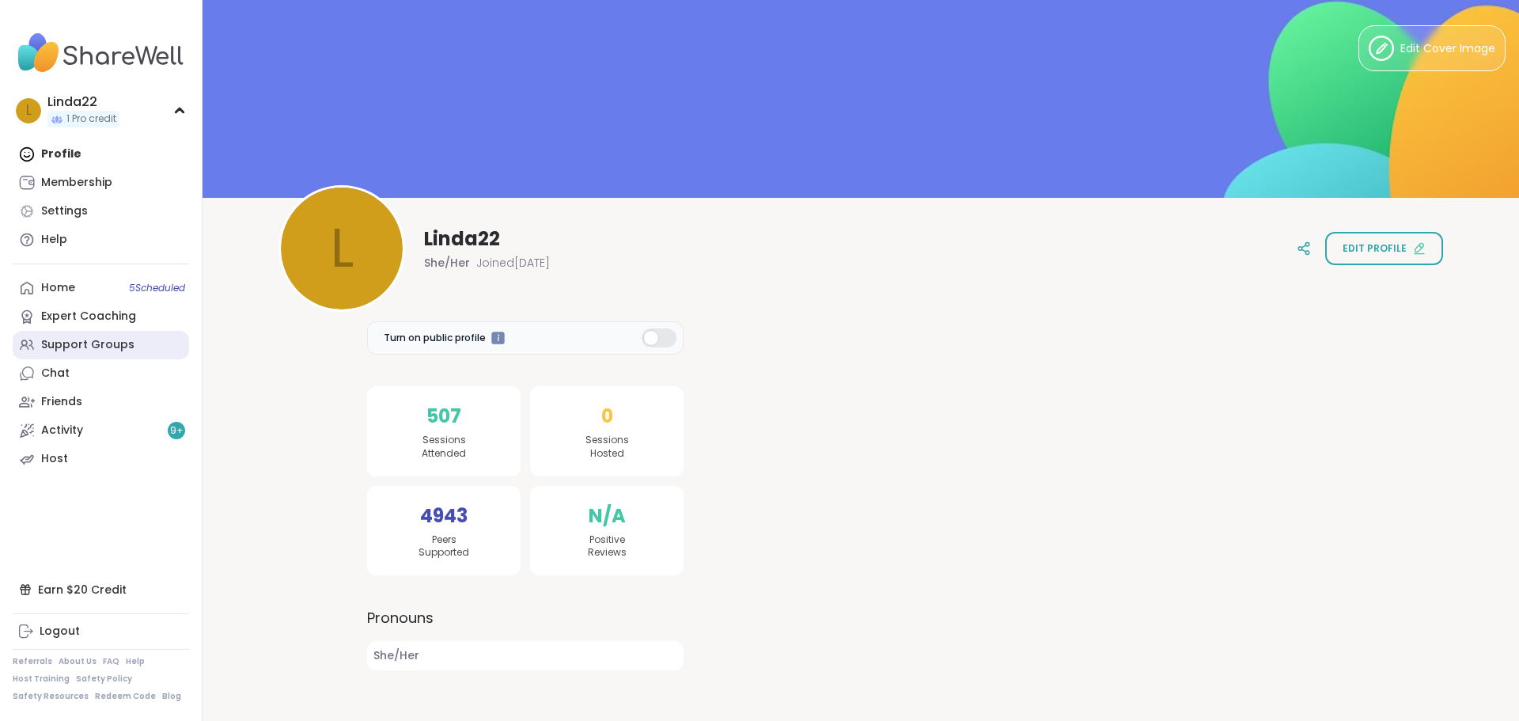
click at [120, 346] on div "Support Groups" at bounding box center [87, 345] width 93 height 16
